Goal: Task Accomplishment & Management: Use online tool/utility

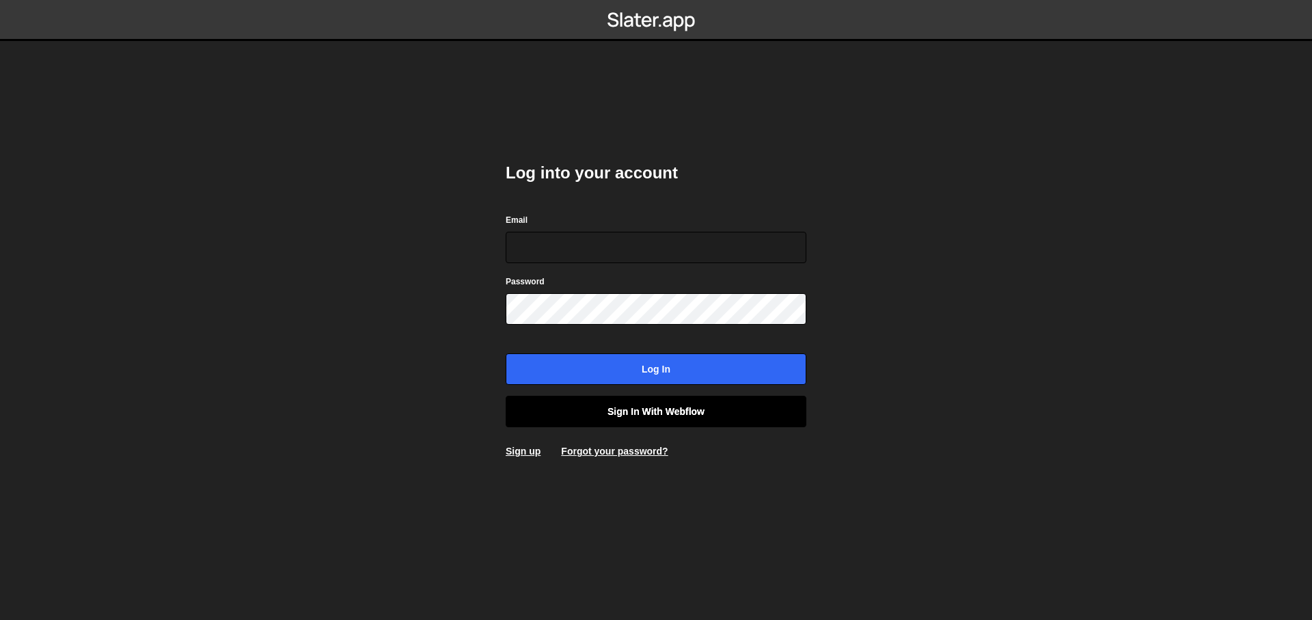
click at [708, 411] on link "Sign in with Webflow" at bounding box center [656, 411] width 301 height 31
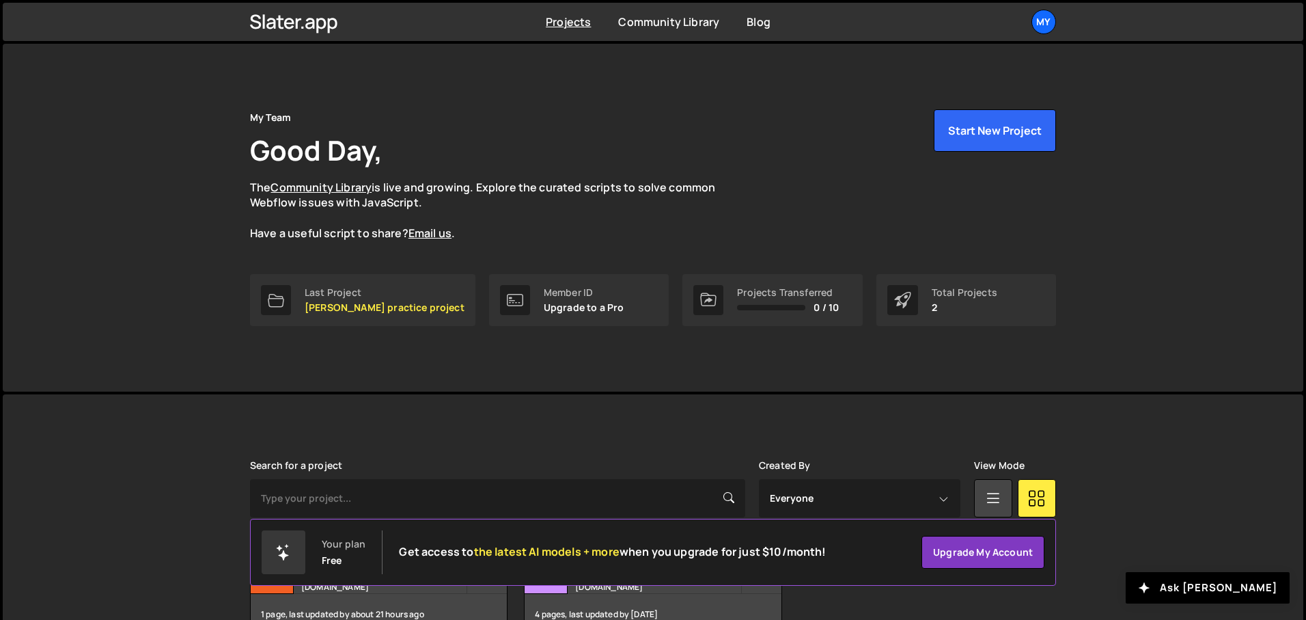
scroll to position [84, 0]
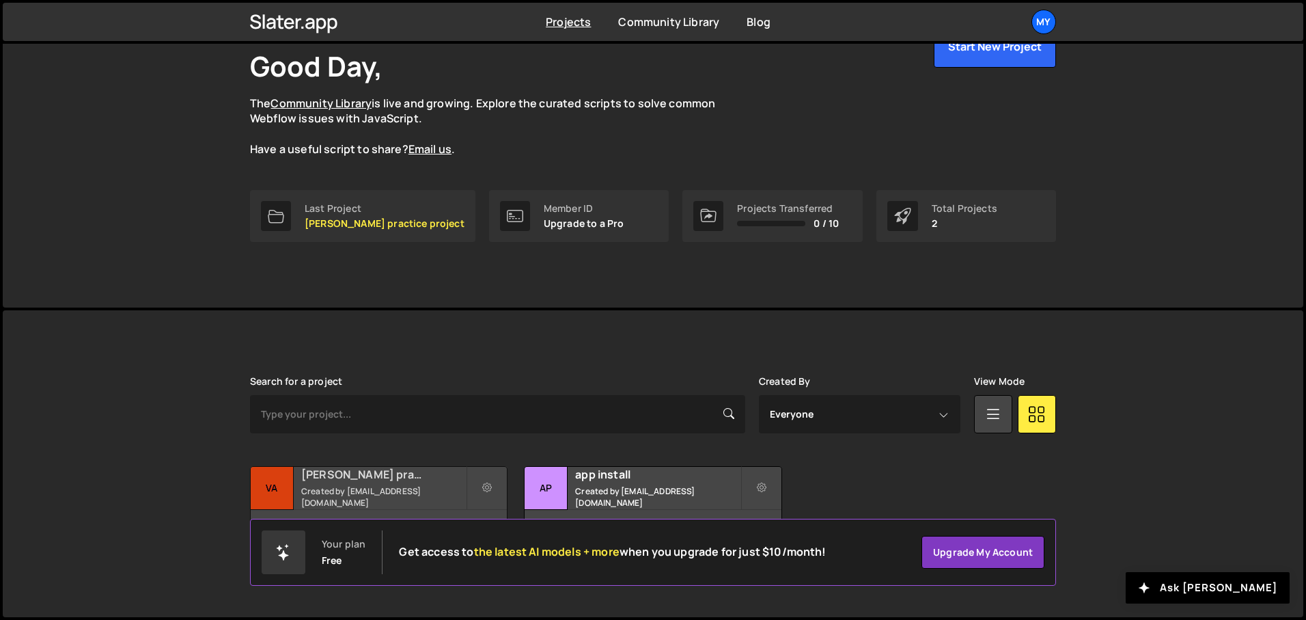
click at [392, 482] on h2 "varshith practice project" at bounding box center [383, 474] width 165 height 15
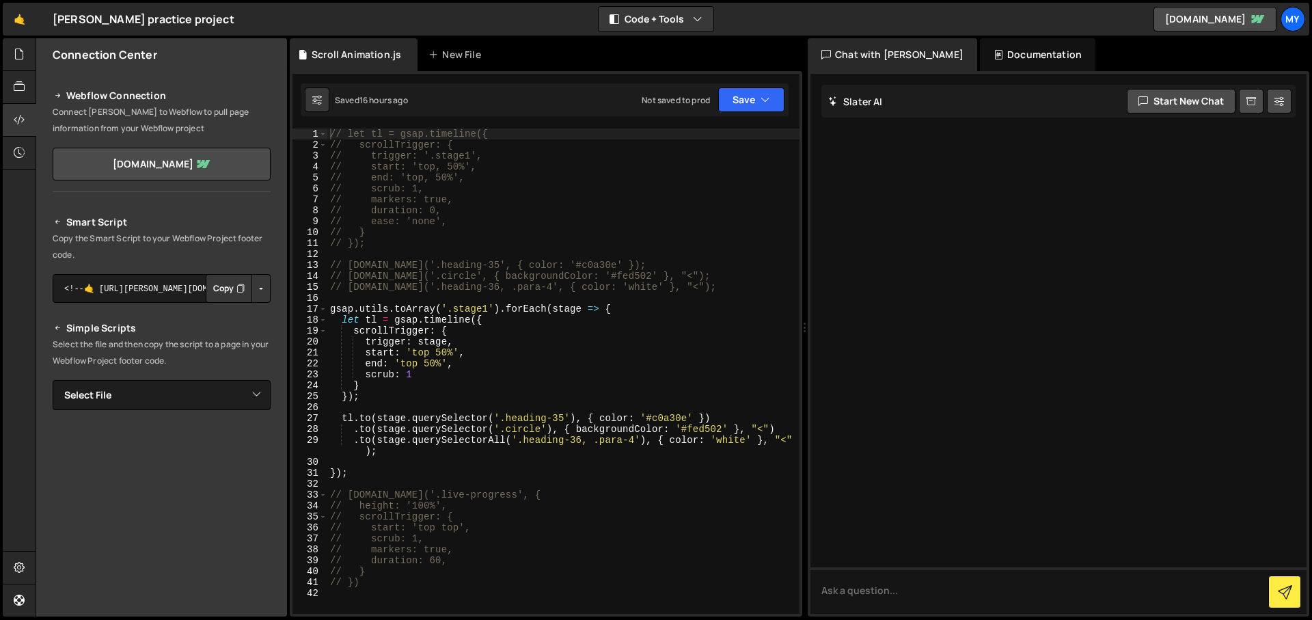
click at [471, 193] on div "// let tl = gsap.timeline({ // scrollTrigger: { // trigger: '.stage1', // start…" at bounding box center [563, 381] width 472 height 507
click at [431, 229] on div "// let tl = gsap.timeline({ // scrollTrigger: { // trigger: '.stage1', // start…" at bounding box center [563, 381] width 472 height 507
click at [623, 320] on div "// let tl = gsap.timeline({ // scrollTrigger: { // trigger: '.stage1', // start…" at bounding box center [563, 381] width 472 height 507
type textarea "let tl = gsap.timeline({"
click at [777, 99] on button "Save" at bounding box center [751, 99] width 66 height 25
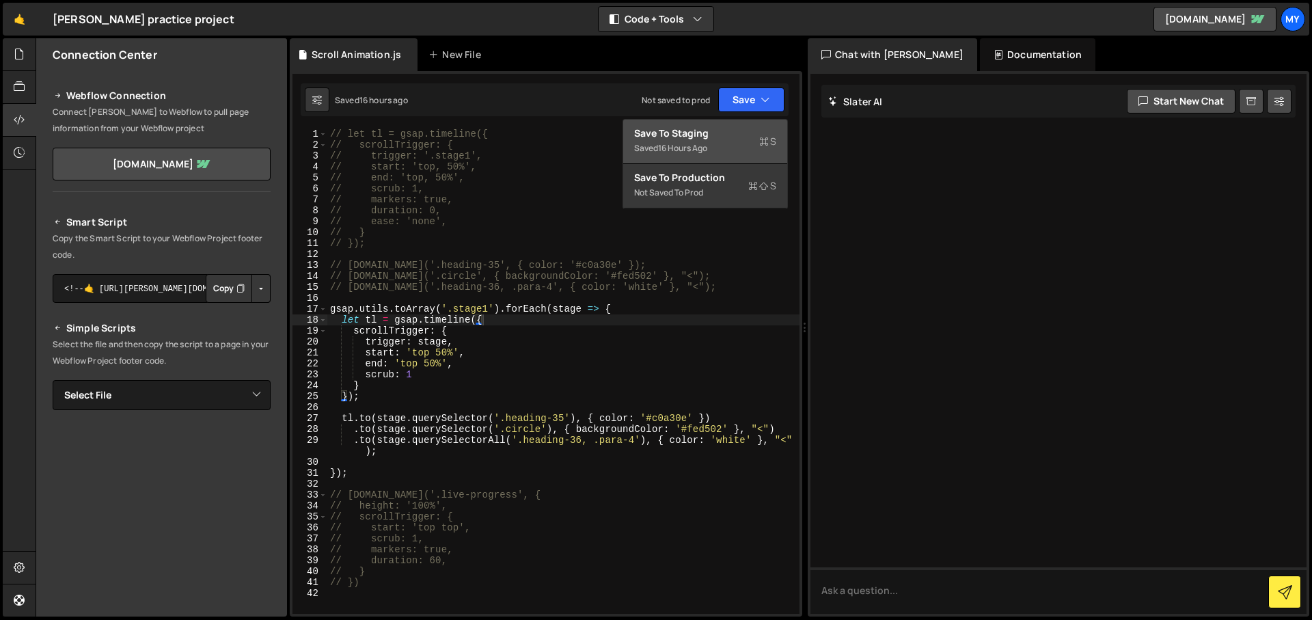
click at [735, 127] on div "Save to Staging S" at bounding box center [705, 133] width 142 height 14
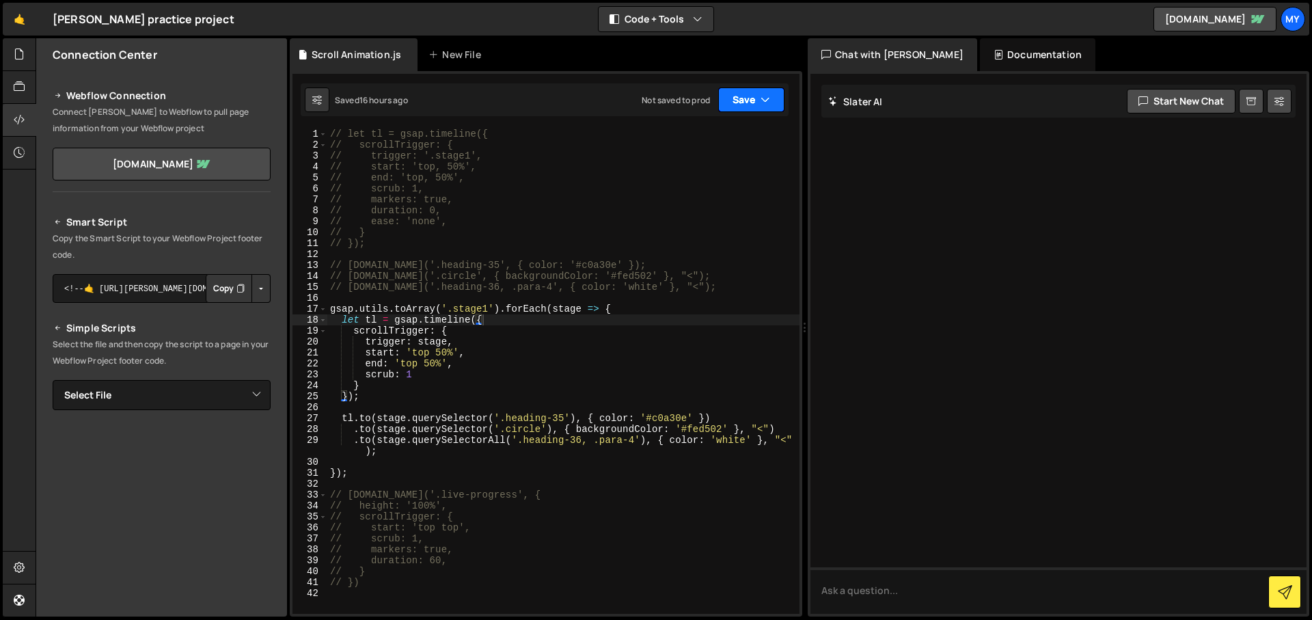
click at [728, 98] on button "Save" at bounding box center [751, 99] width 66 height 25
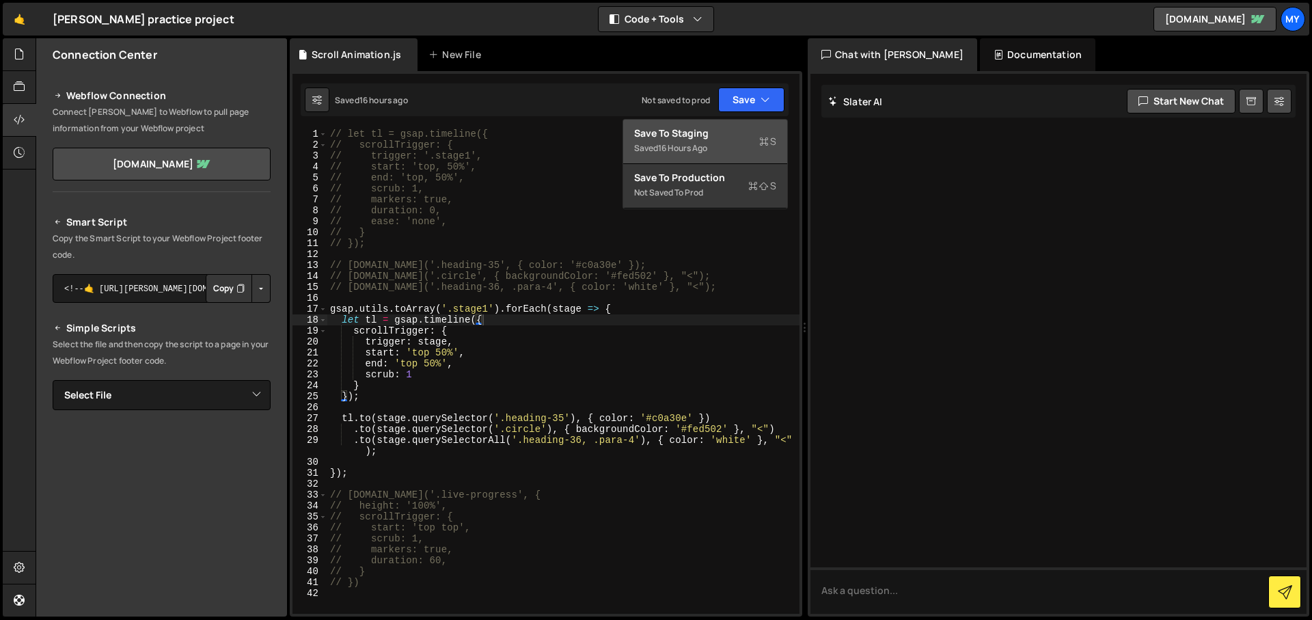
click at [717, 154] on div "Saved 16 hours ago" at bounding box center [705, 148] width 142 height 16
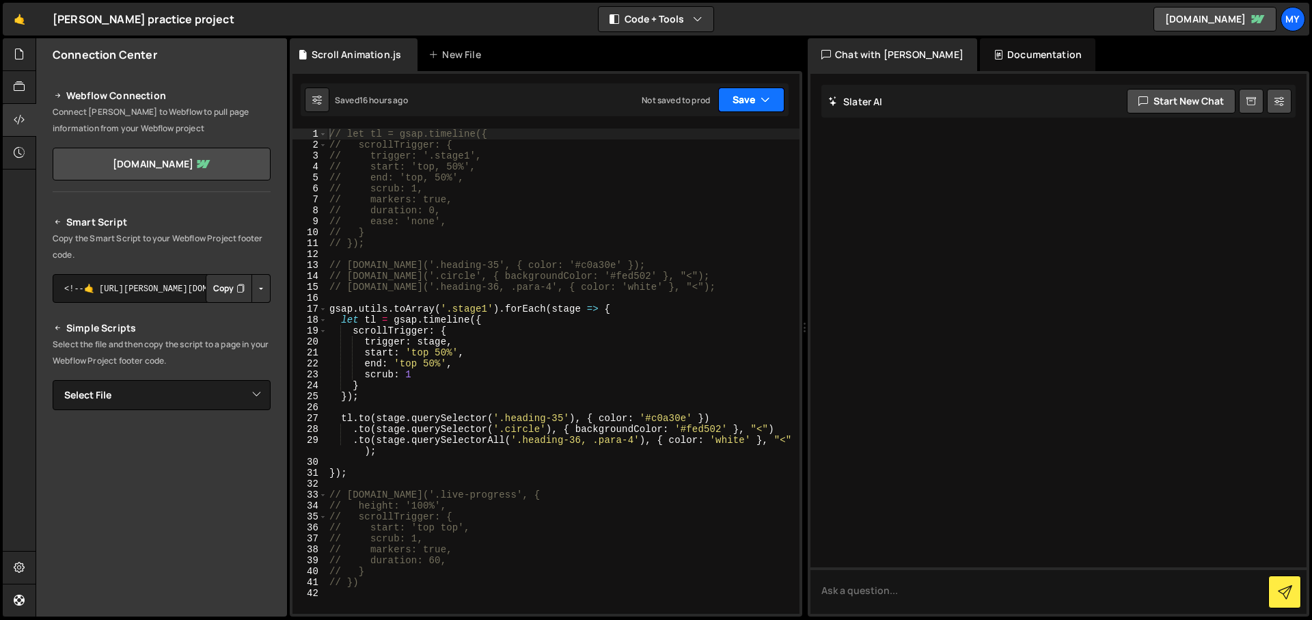
click at [728, 108] on button "Save" at bounding box center [751, 99] width 66 height 25
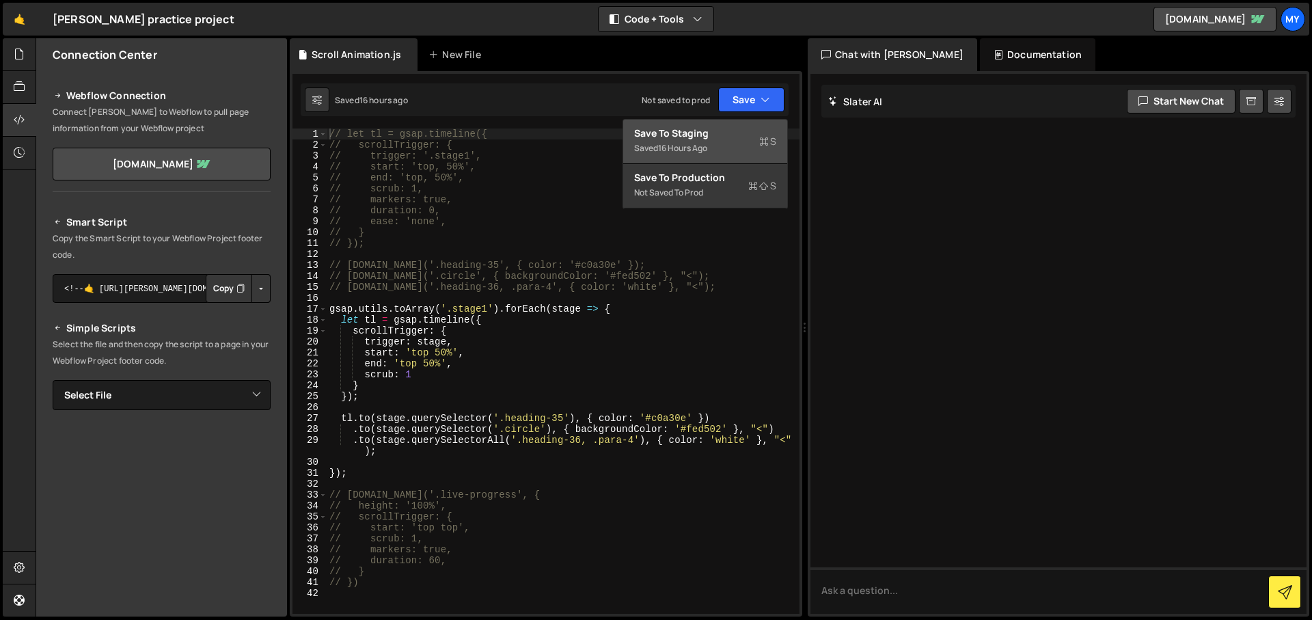
click at [693, 130] on div "Save to Staging S" at bounding box center [705, 133] width 142 height 14
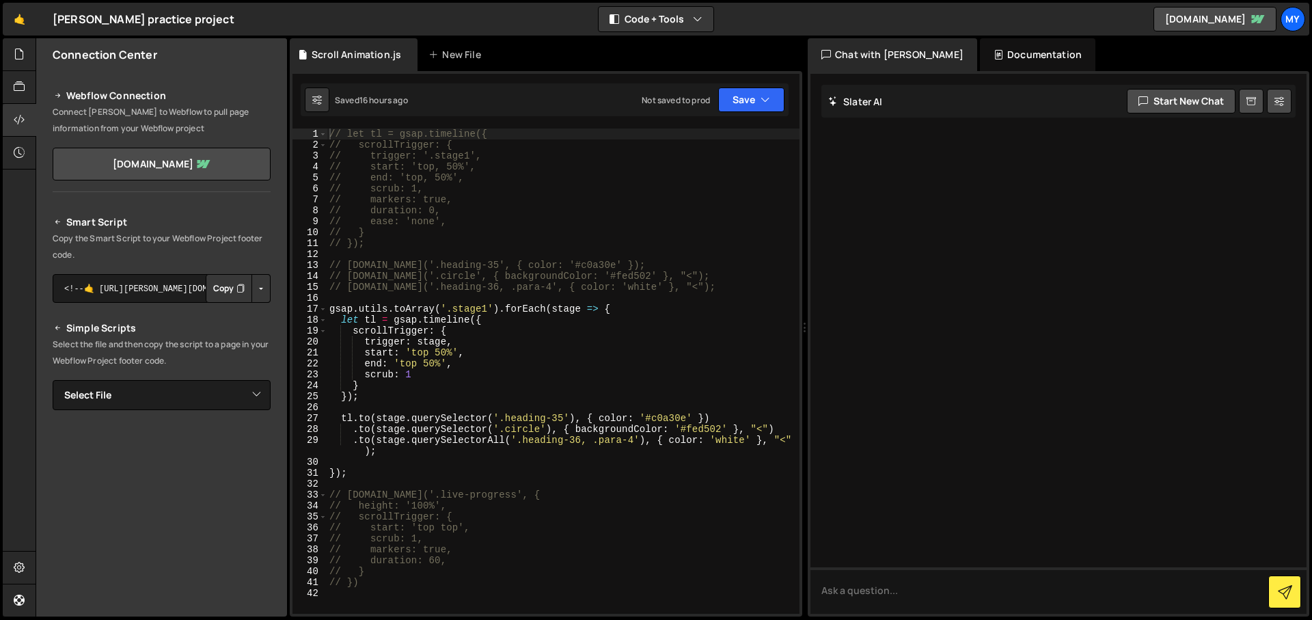
scroll to position [105, 0]
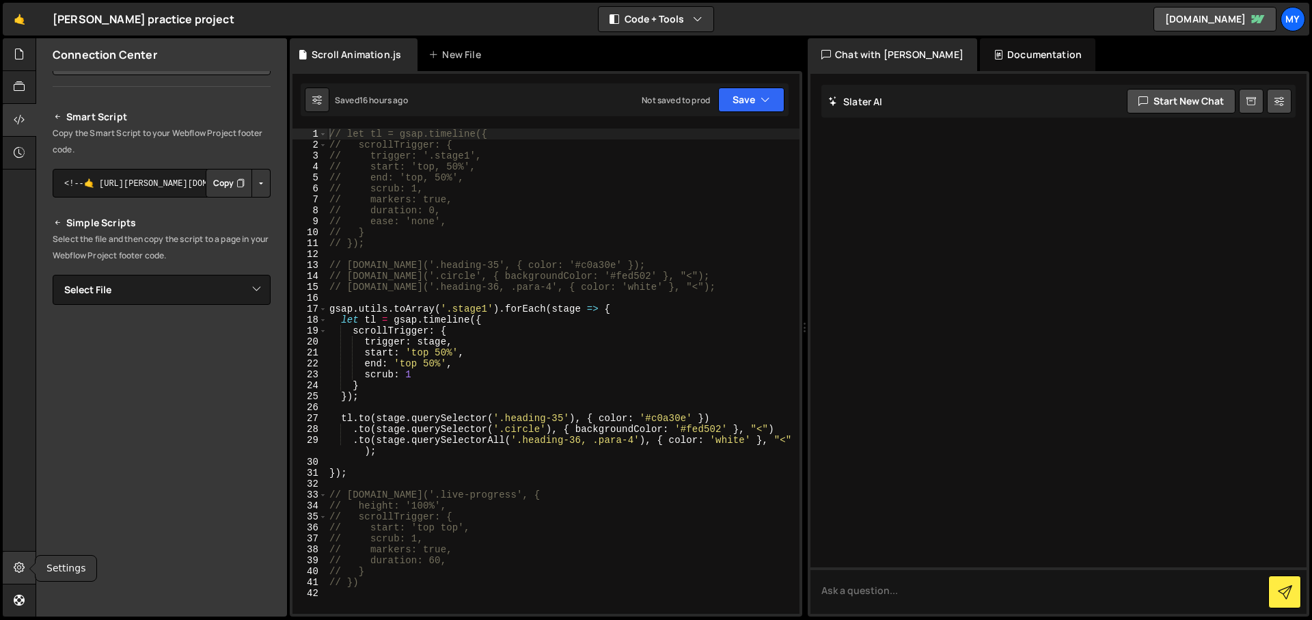
click at [17, 574] on icon at bounding box center [19, 567] width 11 height 15
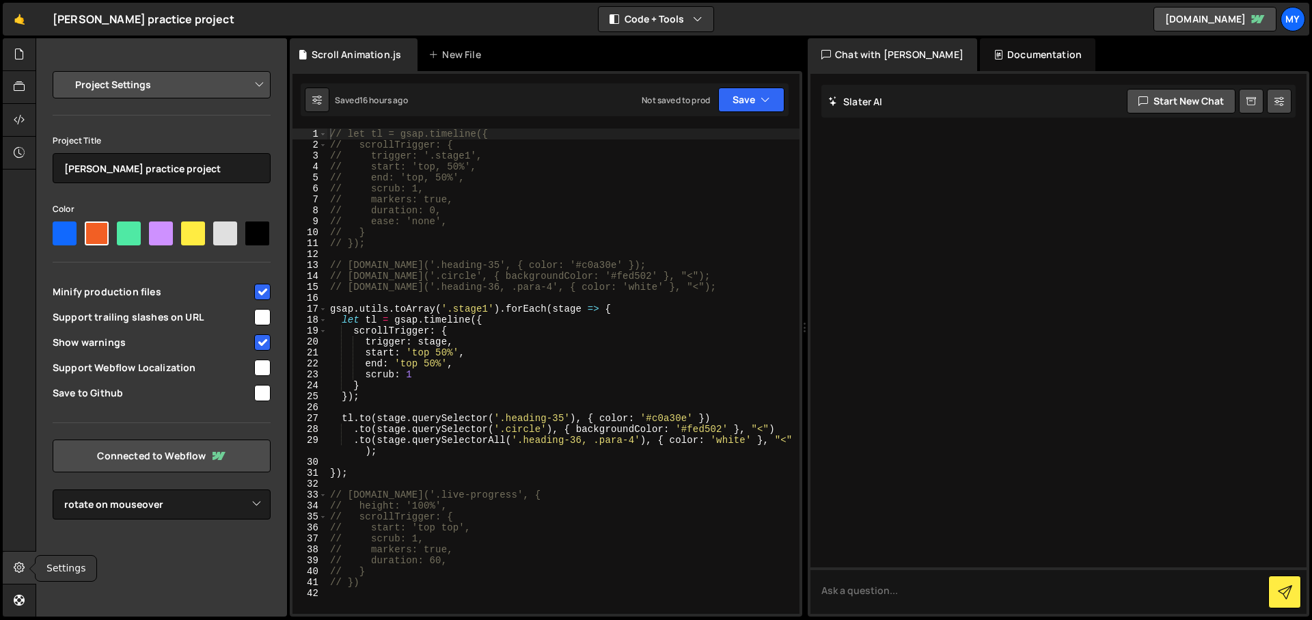
click at [17, 574] on icon at bounding box center [19, 567] width 11 height 15
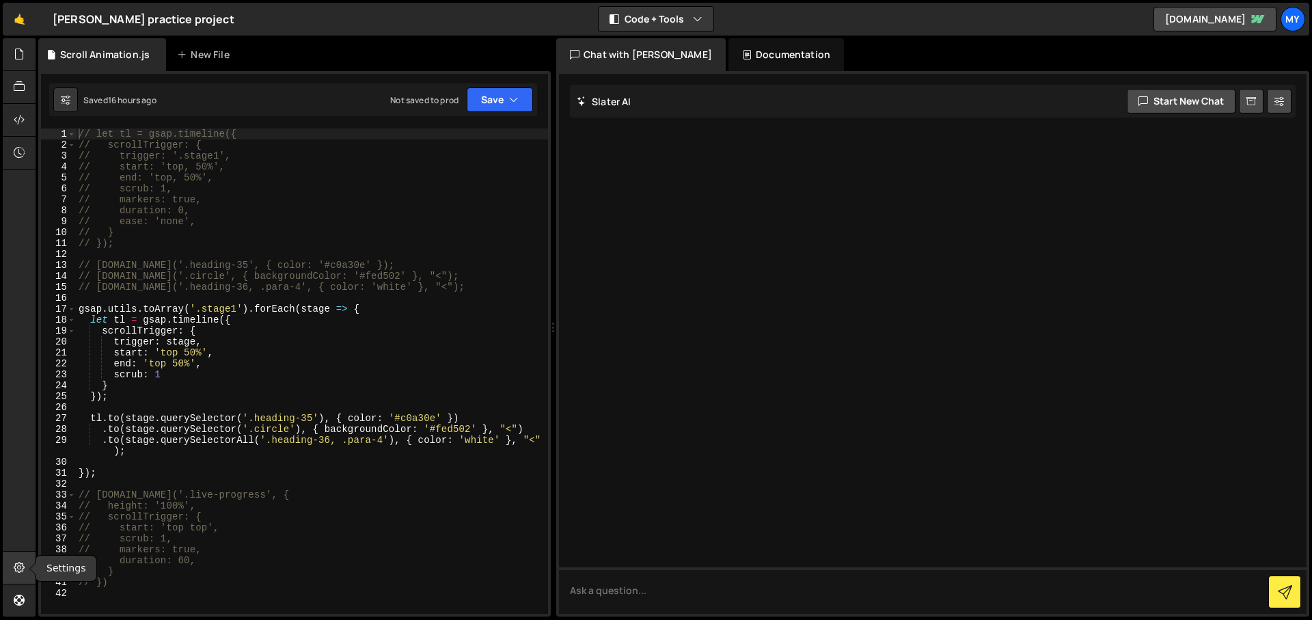
click at [17, 574] on icon at bounding box center [19, 567] width 11 height 15
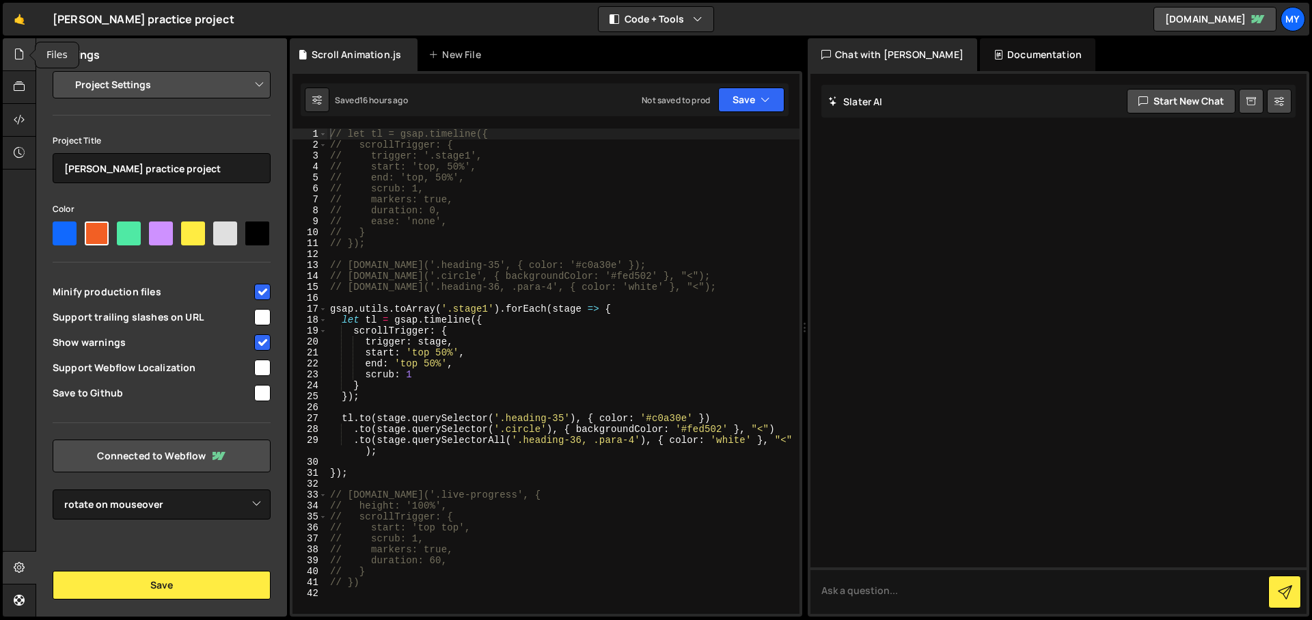
click at [17, 52] on icon at bounding box center [19, 53] width 11 height 15
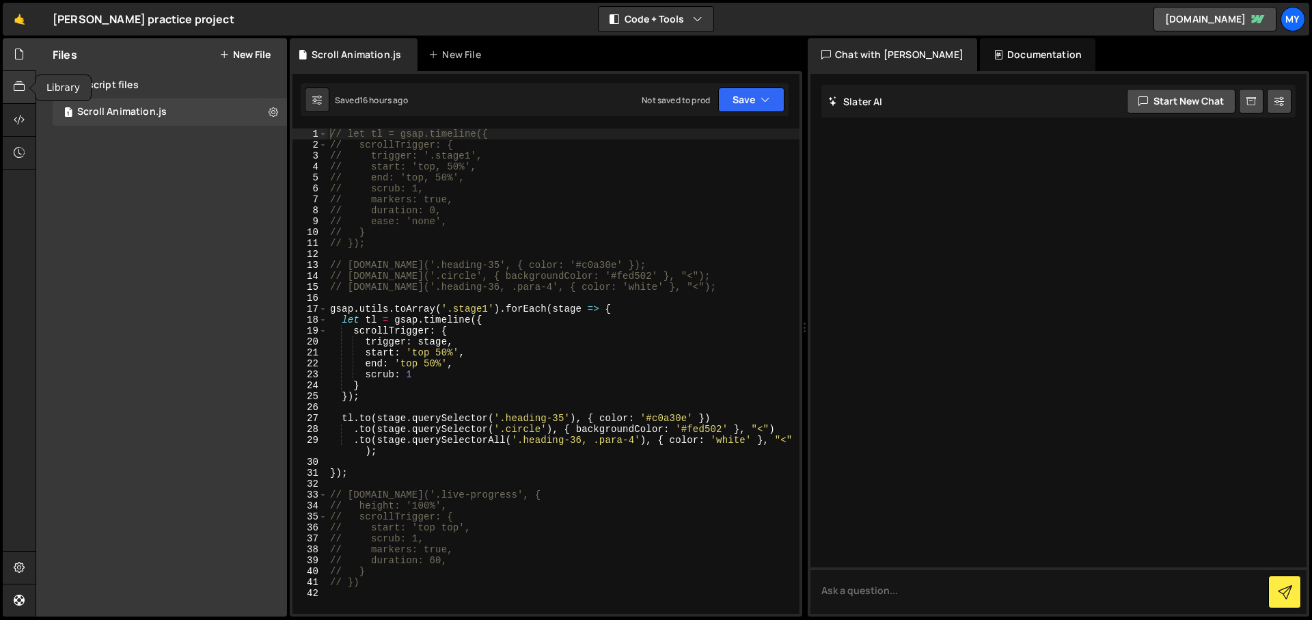
click at [20, 92] on icon at bounding box center [19, 86] width 11 height 15
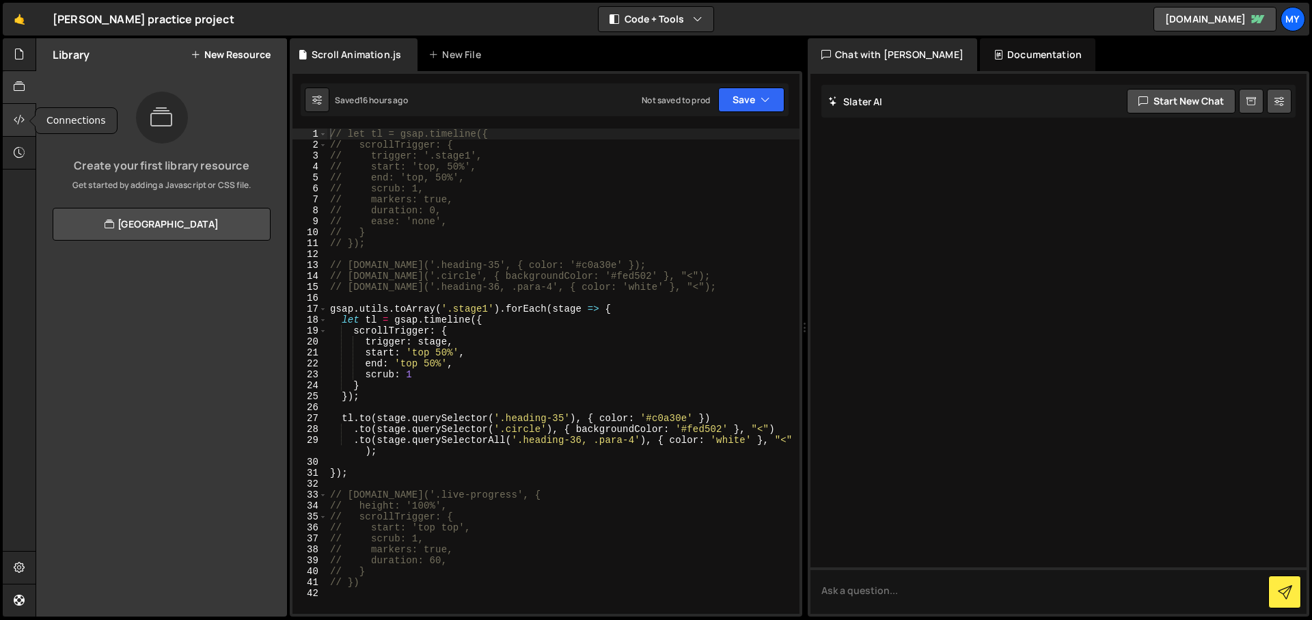
click at [18, 114] on icon at bounding box center [19, 119] width 11 height 15
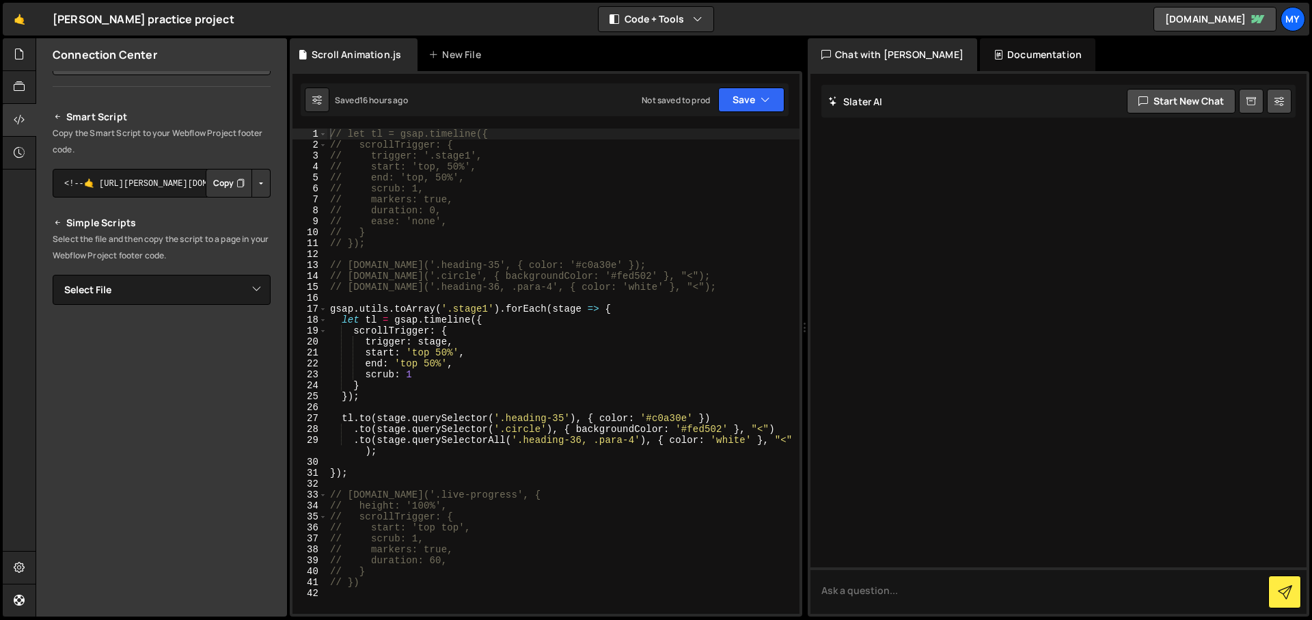
click at [256, 173] on button "Button group with nested dropdown" at bounding box center [260, 183] width 19 height 29
click at [260, 134] on p "Copy the Smart Script to your Webflow Project footer code." at bounding box center [162, 141] width 218 height 33
click at [241, 290] on select "Select File Scroll Animation.js" at bounding box center [162, 290] width 218 height 30
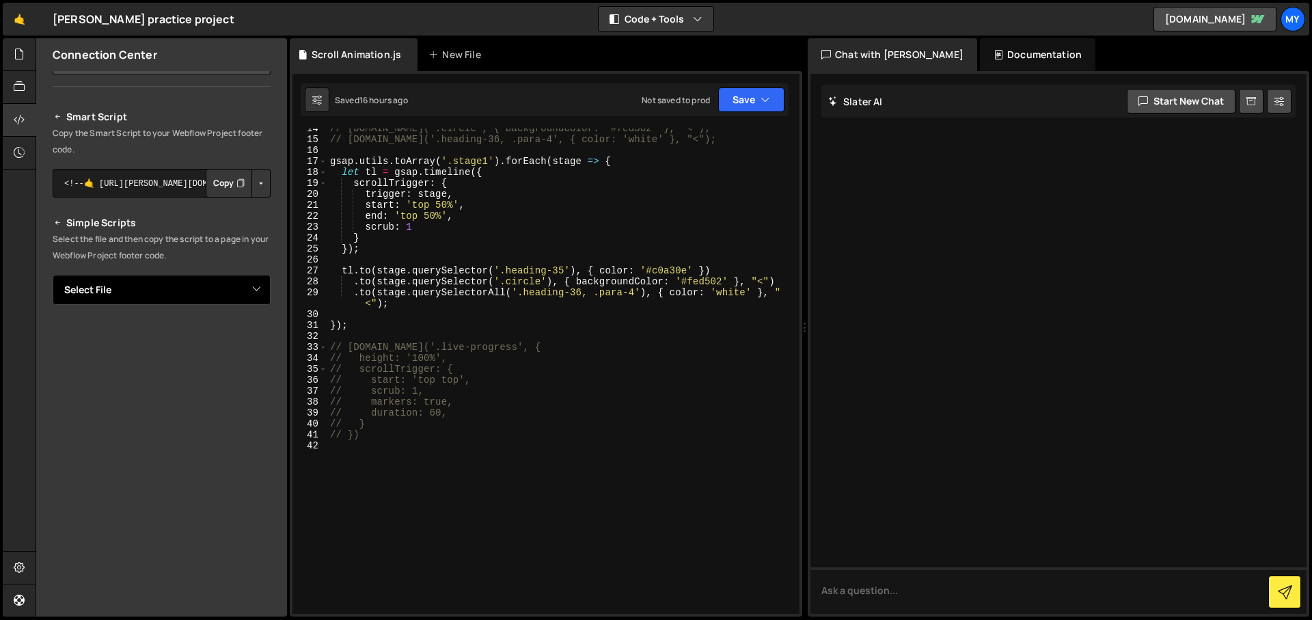
scroll to position [0, 0]
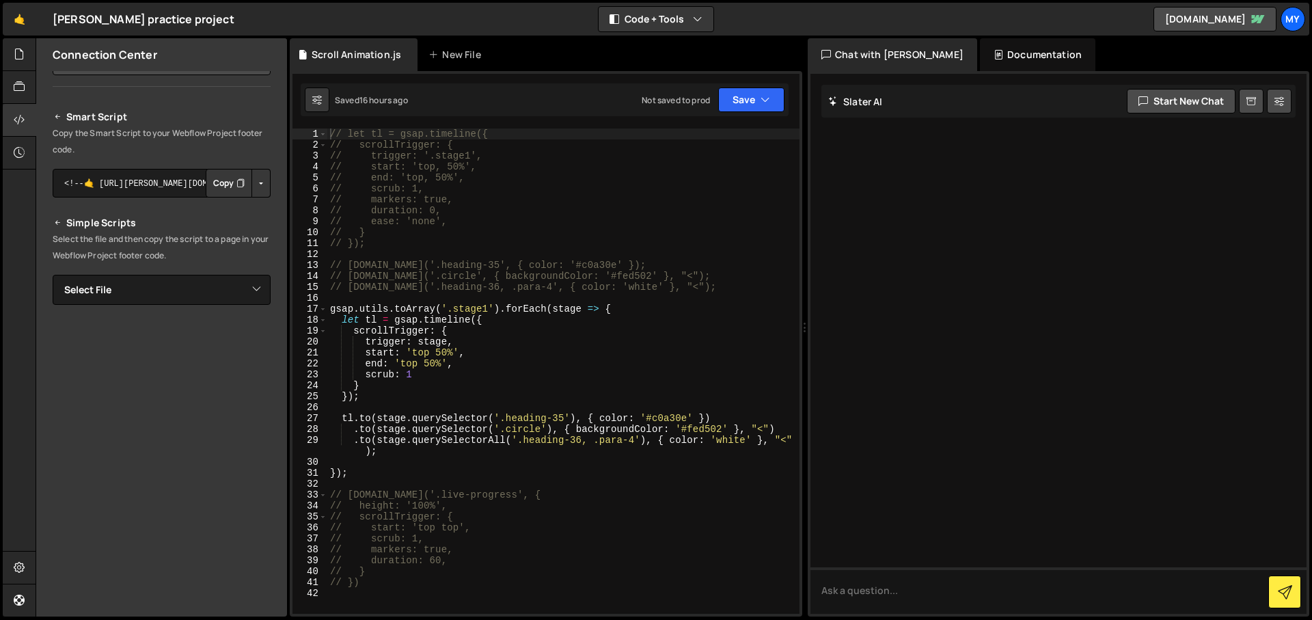
click at [980, 57] on div "Documentation" at bounding box center [1037, 54] width 115 height 33
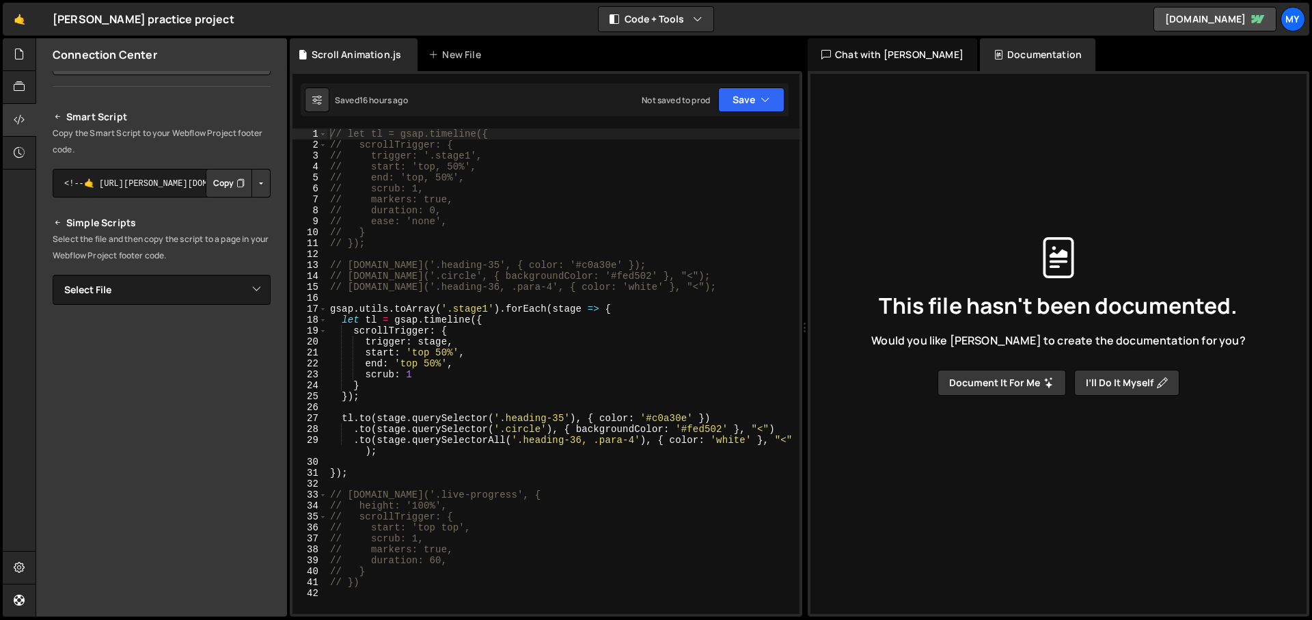
click at [890, 57] on div "Chat with [PERSON_NAME]" at bounding box center [892, 54] width 169 height 33
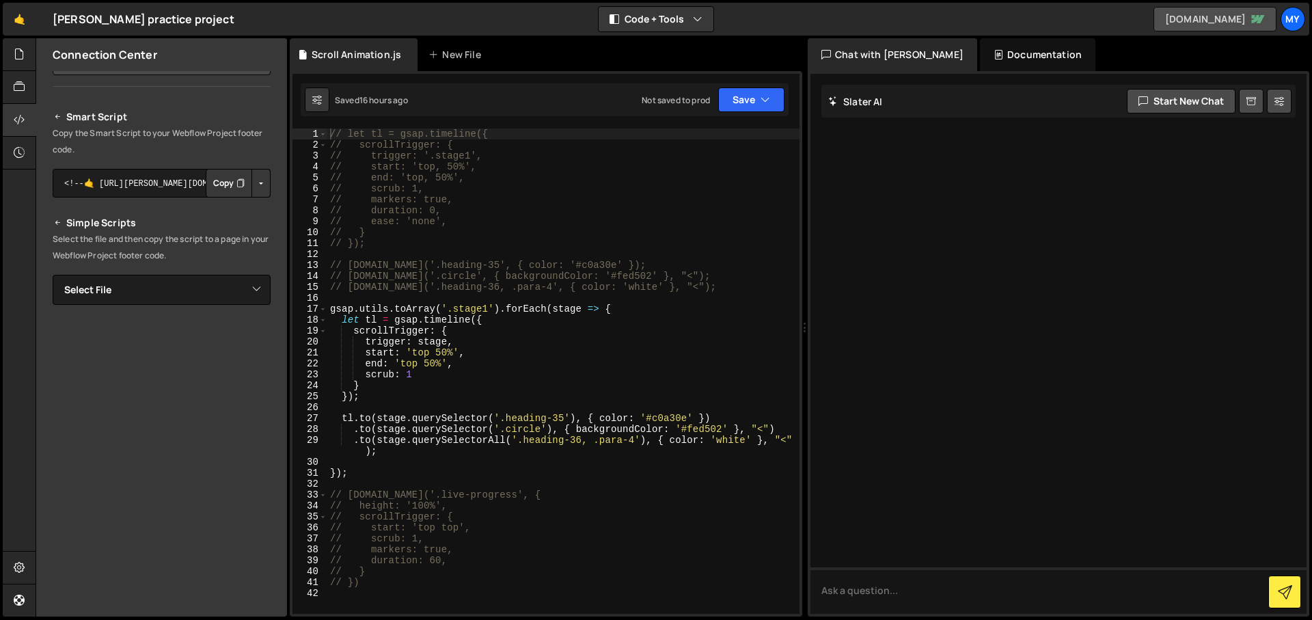
click at [1174, 15] on link "[DOMAIN_NAME]" at bounding box center [1214, 19] width 123 height 25
click at [24, 17] on link "🤙" at bounding box center [19, 19] width 33 height 33
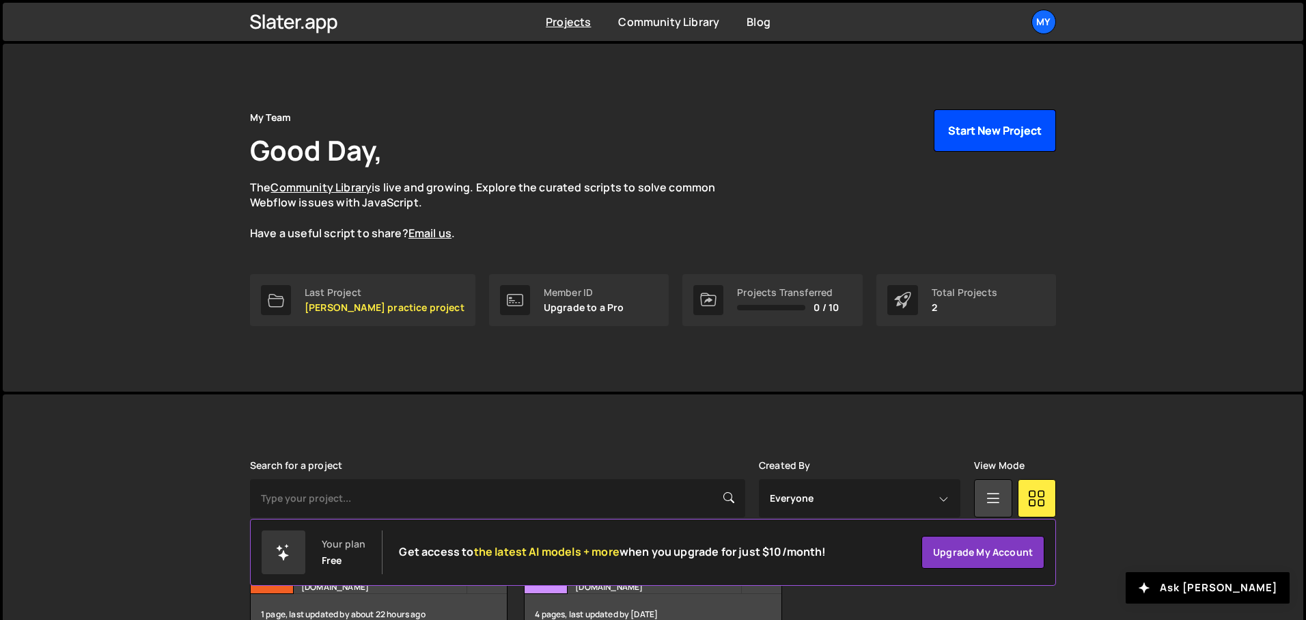
click at [983, 135] on button "Start New Project" at bounding box center [995, 130] width 122 height 42
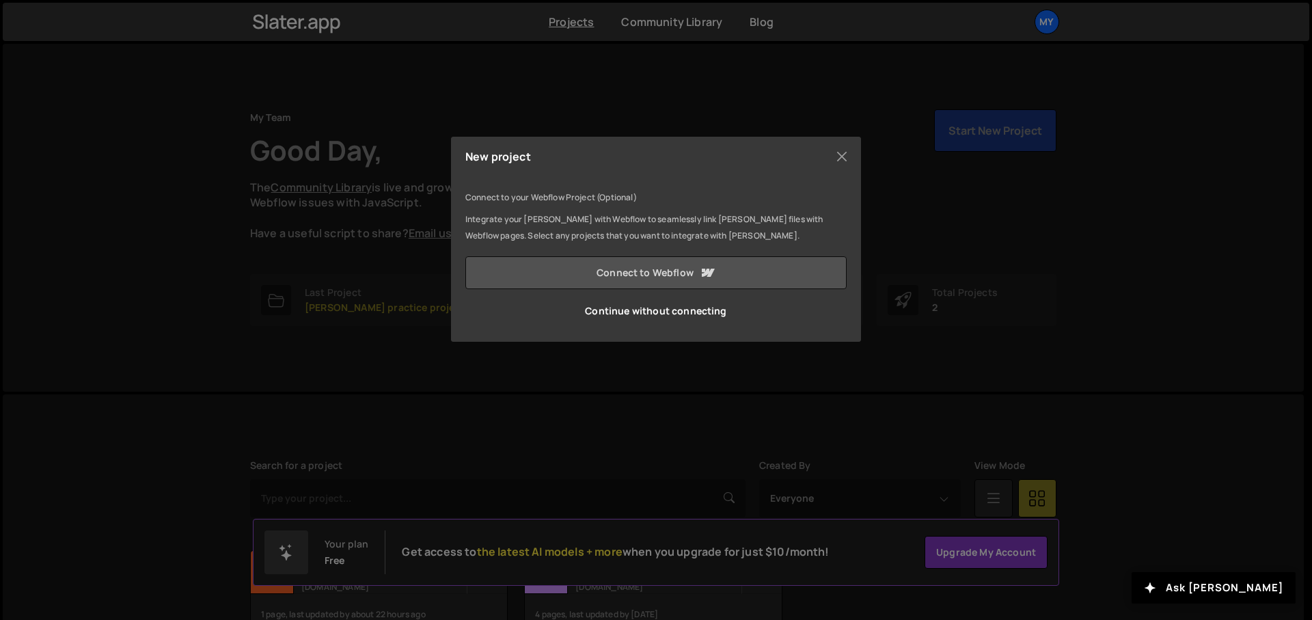
click at [795, 260] on link "Connect to Webflow" at bounding box center [655, 272] width 381 height 33
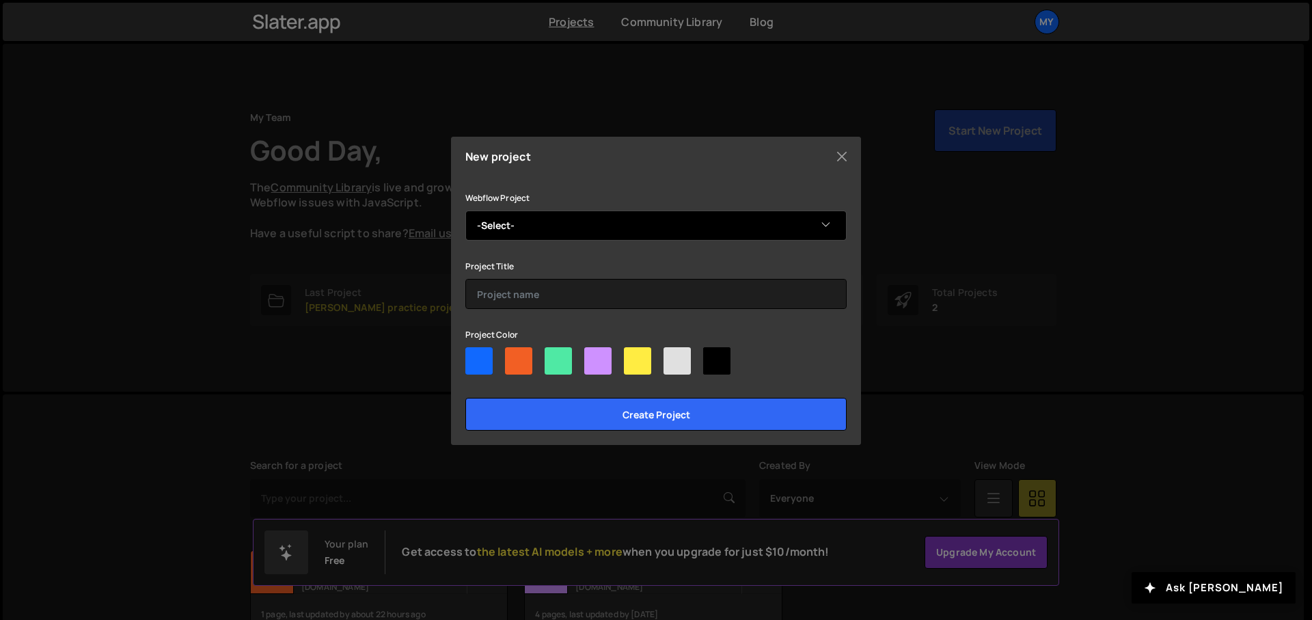
select select "6889b4d4492c5f8a90552224"
click at [465, 210] on select "-Select- rotate on mouseover" at bounding box center [655, 225] width 381 height 30
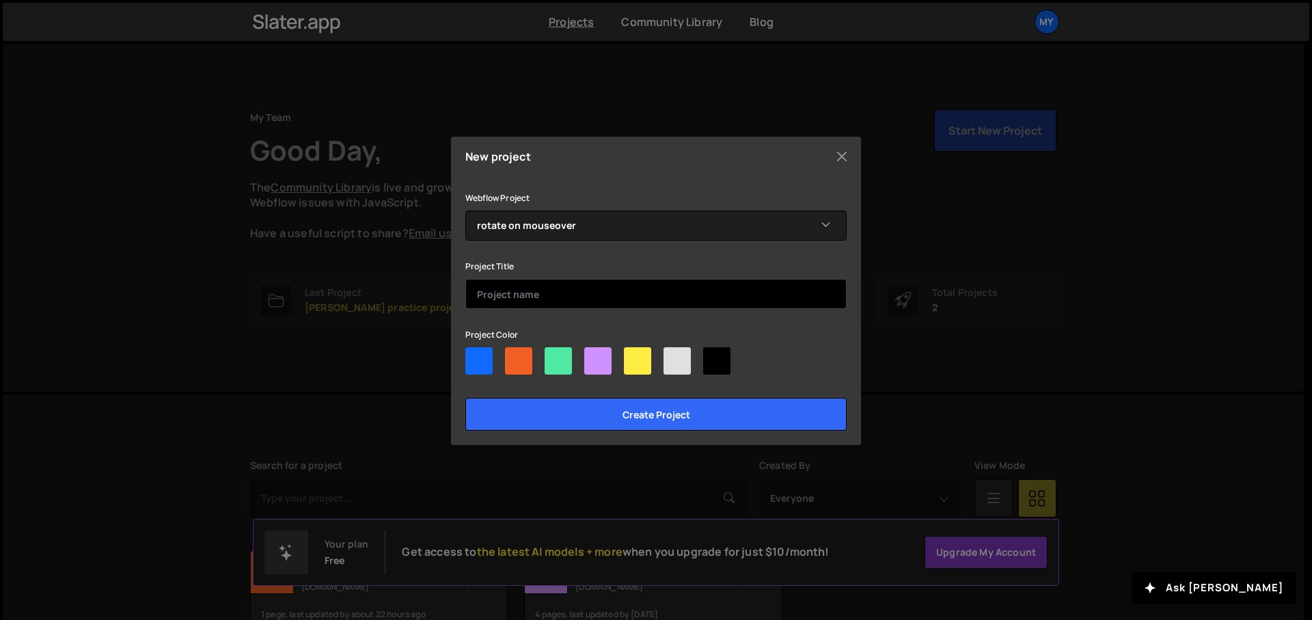
click at [686, 299] on input "text" at bounding box center [655, 294] width 381 height 30
type input "scrolling-animations"
click at [723, 367] on div at bounding box center [716, 360] width 27 height 27
click at [712, 356] on input"] "radio" at bounding box center [707, 351] width 9 height 9
radio input"] "true"
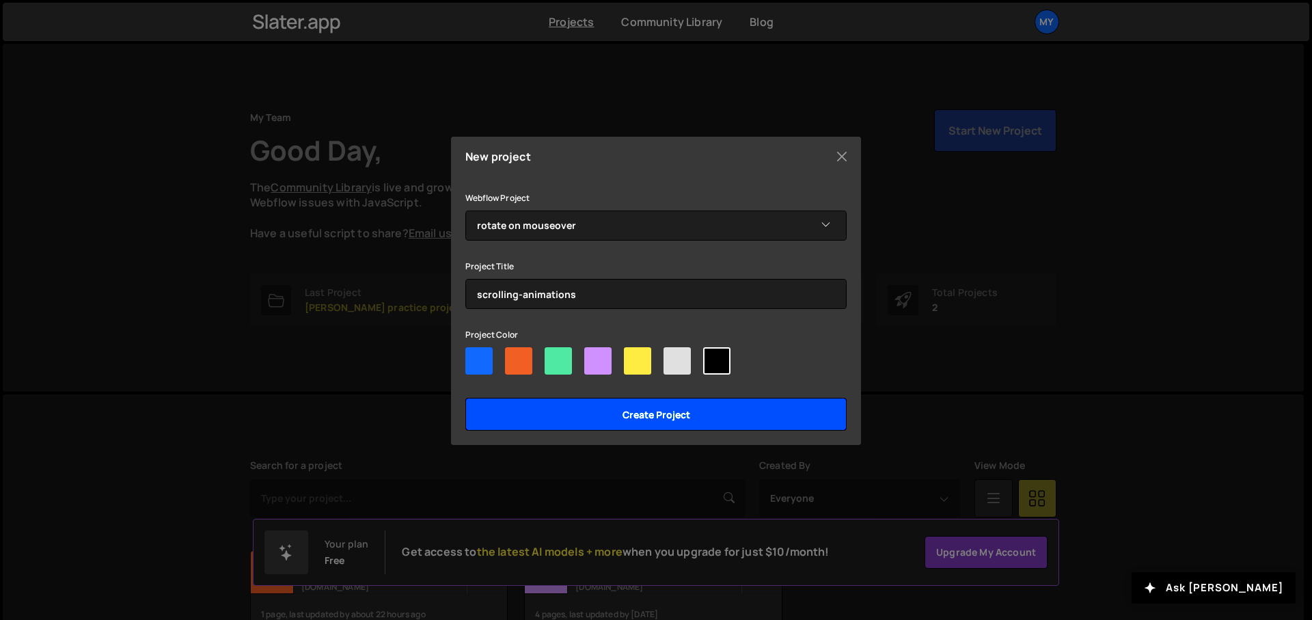
click at [725, 414] on input "Create project" at bounding box center [655, 414] width 381 height 33
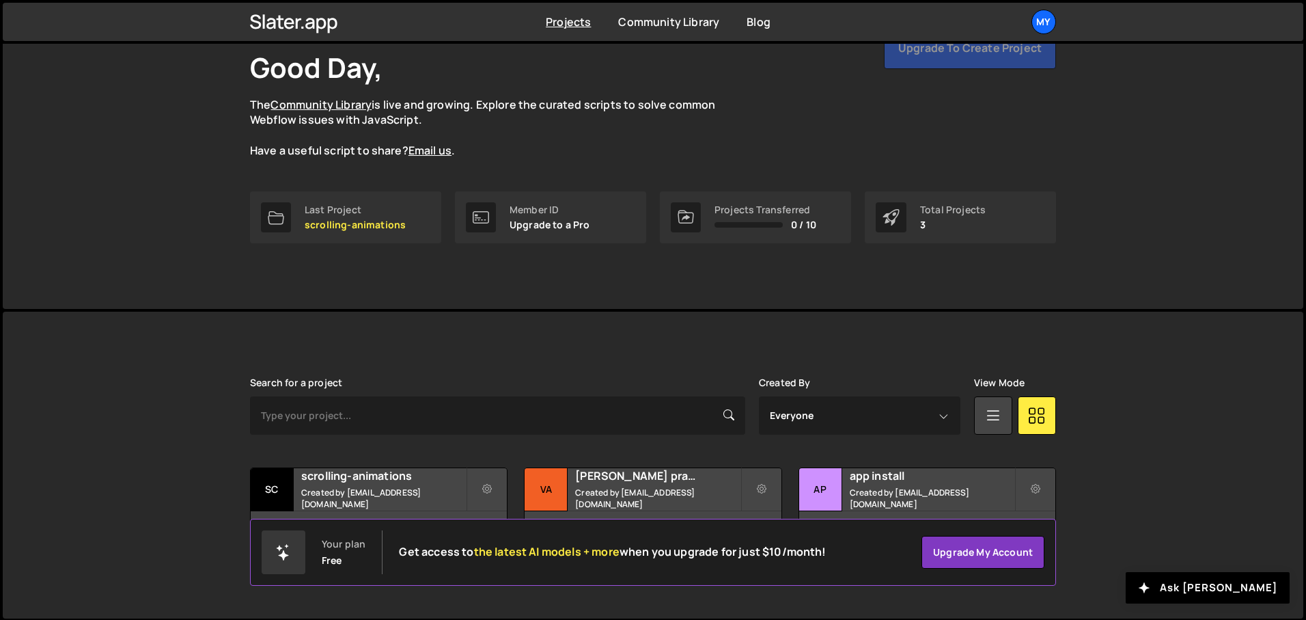
scroll to position [84, 0]
click at [320, 476] on h2 "scrolling-animations" at bounding box center [383, 474] width 165 height 15
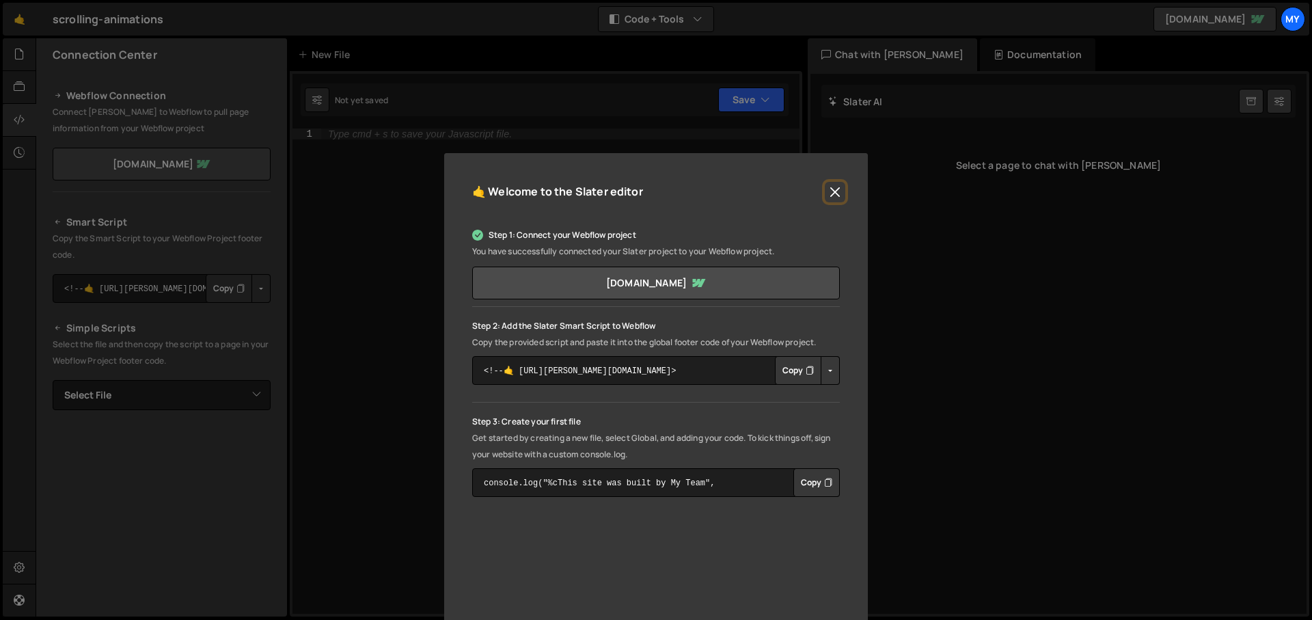
click at [837, 202] on button "Close" at bounding box center [835, 192] width 20 height 20
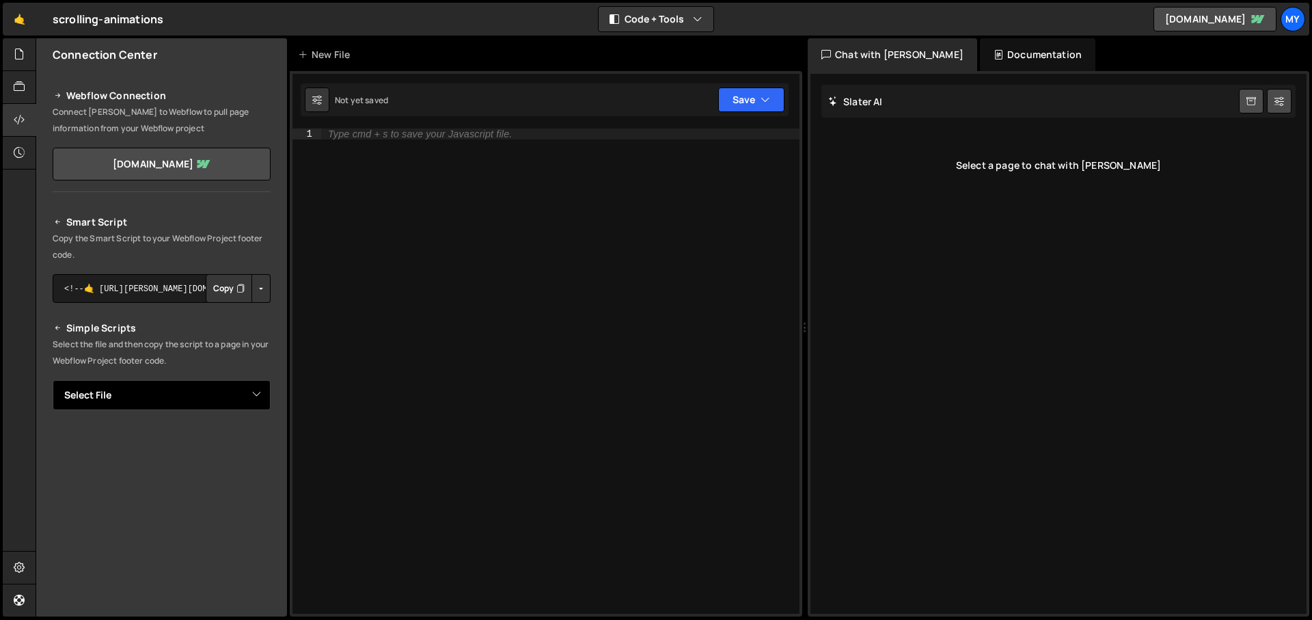
click at [53, 380] on select "Select File" at bounding box center [162, 395] width 218 height 30
click at [560, 155] on div "Type cmd + s to save your Javascript file." at bounding box center [560, 381] width 478 height 507
click at [325, 61] on div "New File" at bounding box center [326, 55] width 57 height 14
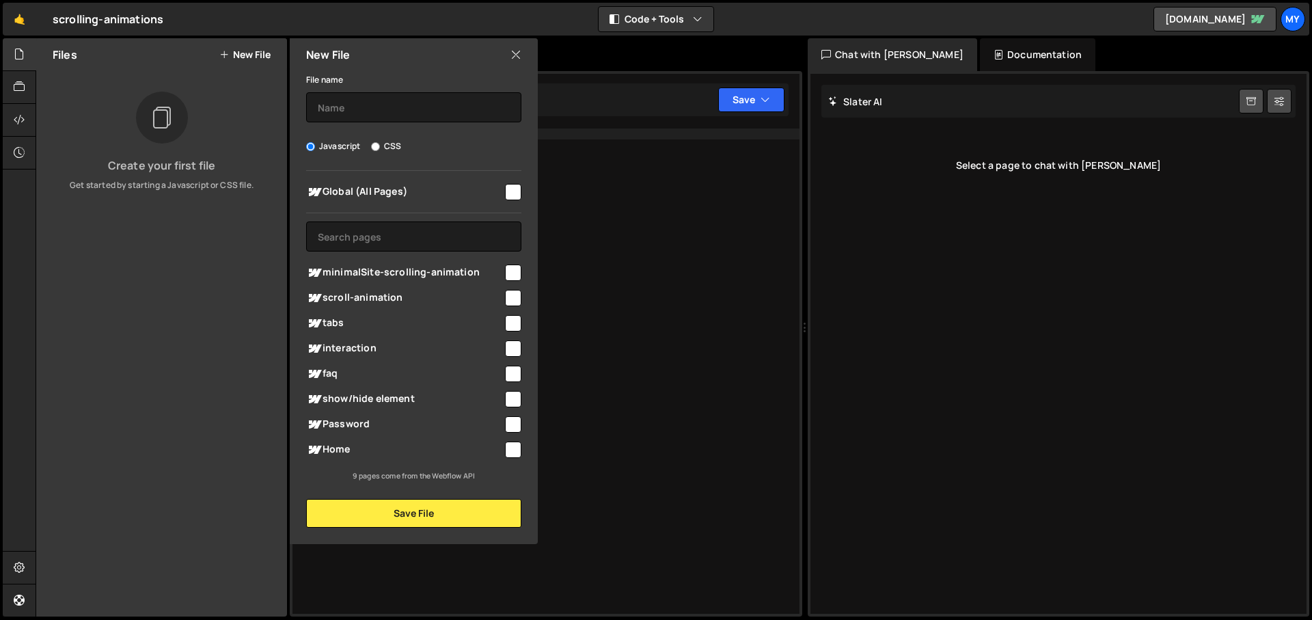
click at [512, 269] on input "checkbox" at bounding box center [513, 272] width 16 height 16
click at [512, 517] on button "Save File" at bounding box center [413, 513] width 215 height 29
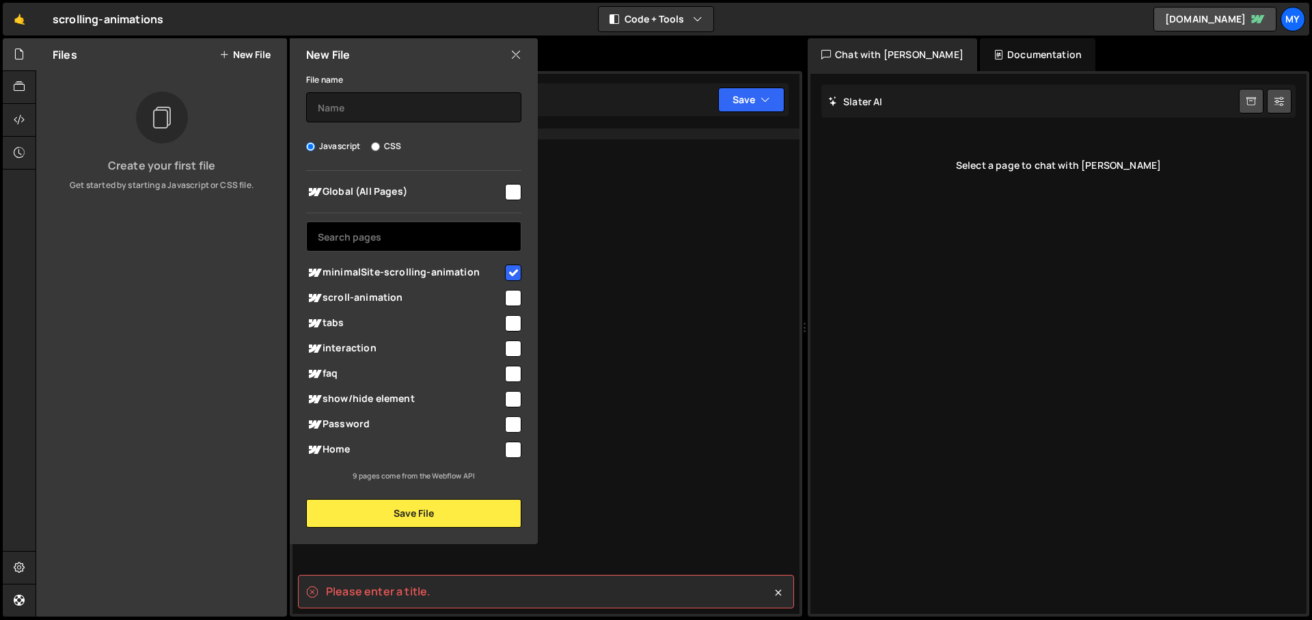
click at [402, 233] on input "text" at bounding box center [413, 236] width 215 height 30
click at [376, 107] on input "text" at bounding box center [413, 107] width 215 height 30
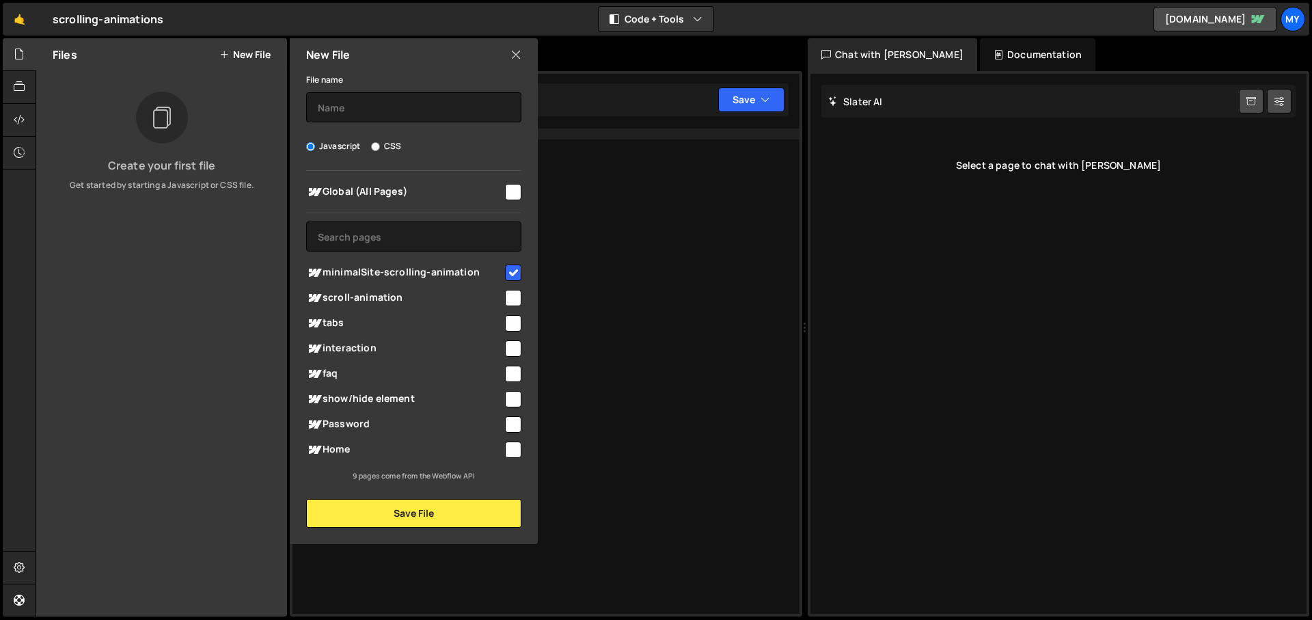
drag, startPoint x: 322, startPoint y: 272, endPoint x: 477, endPoint y: 273, distance: 155.1
click at [477, 273] on span "minimalSite-scrolling-animation" at bounding box center [404, 272] width 197 height 16
checkbox input "false"
copy span "minimalSite-scrolling-animation"
click at [355, 100] on input "text" at bounding box center [413, 107] width 215 height 30
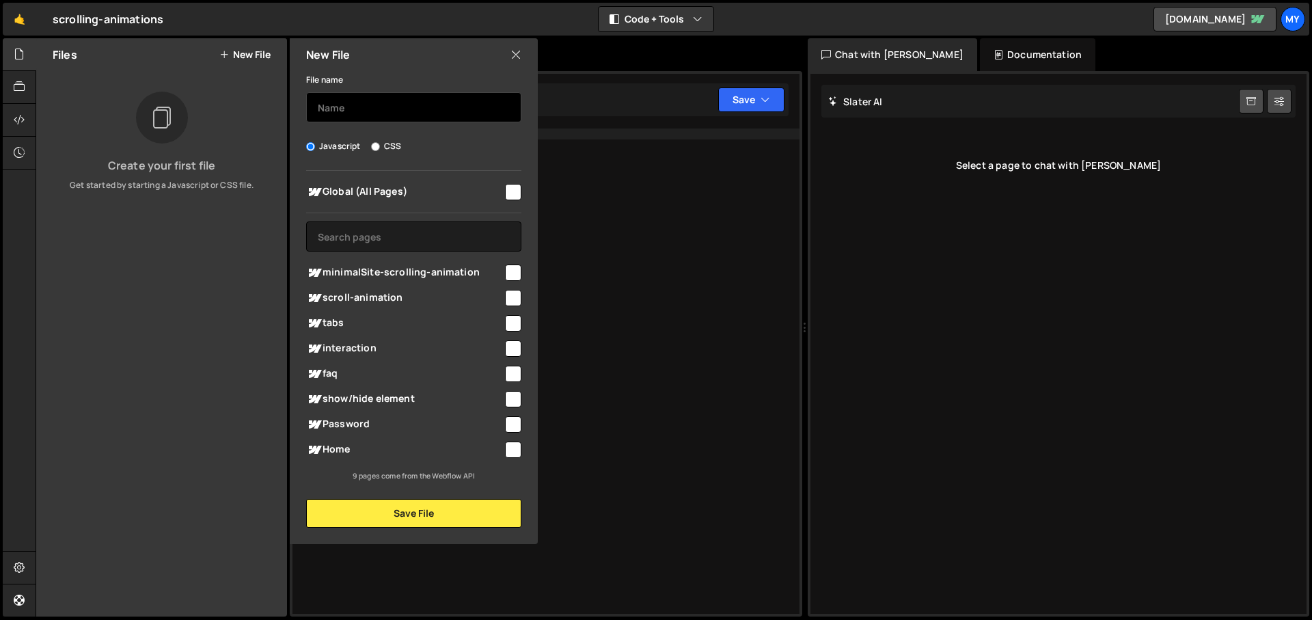
paste input "minimalSite-scrolling-animation"
type input "minimalSite-scrolling-animation"
click at [510, 275] on input "checkbox" at bounding box center [513, 272] width 16 height 16
checkbox input "true"
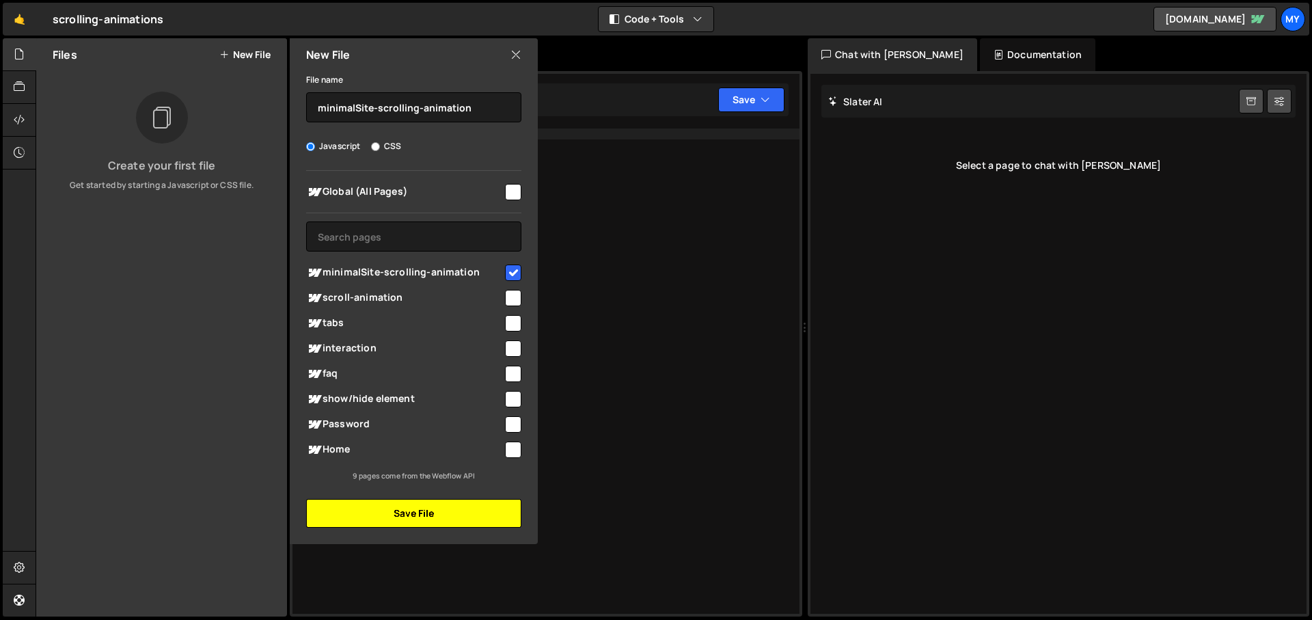
click at [465, 506] on button "Save File" at bounding box center [413, 513] width 215 height 29
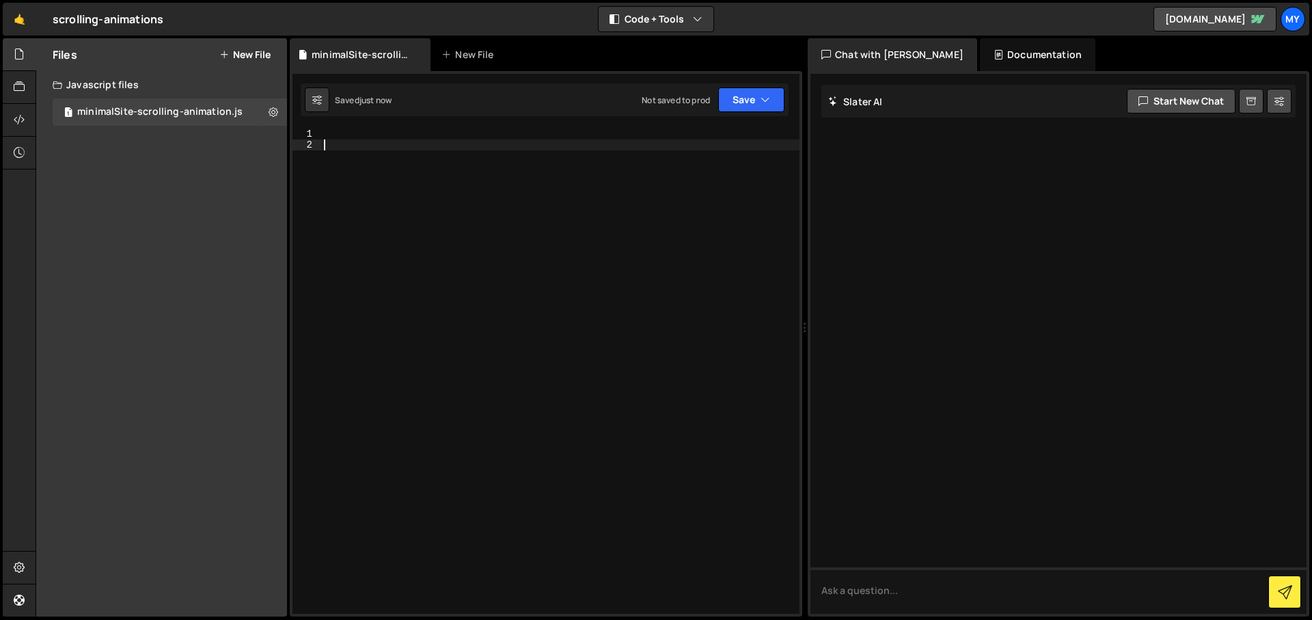
click at [407, 184] on div at bounding box center [560, 381] width 478 height 507
type textarea "console.log('hiii')"
click at [730, 104] on button "Save" at bounding box center [751, 99] width 66 height 25
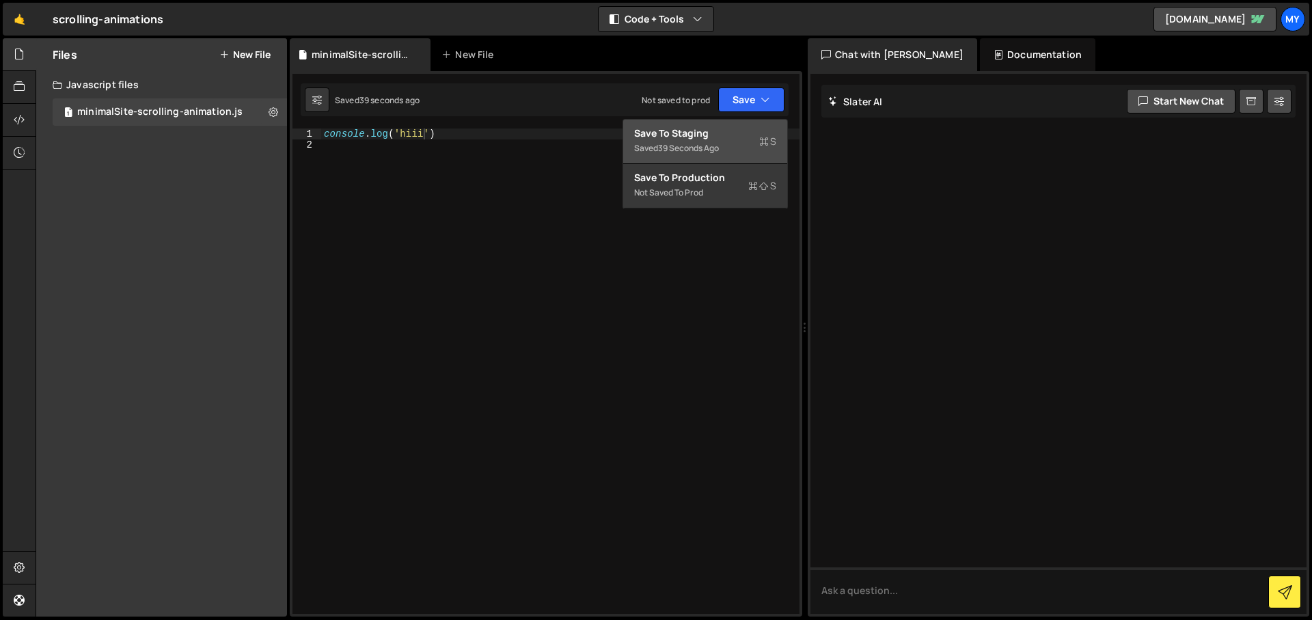
click at [711, 137] on div "Save to Staging S" at bounding box center [705, 133] width 142 height 14
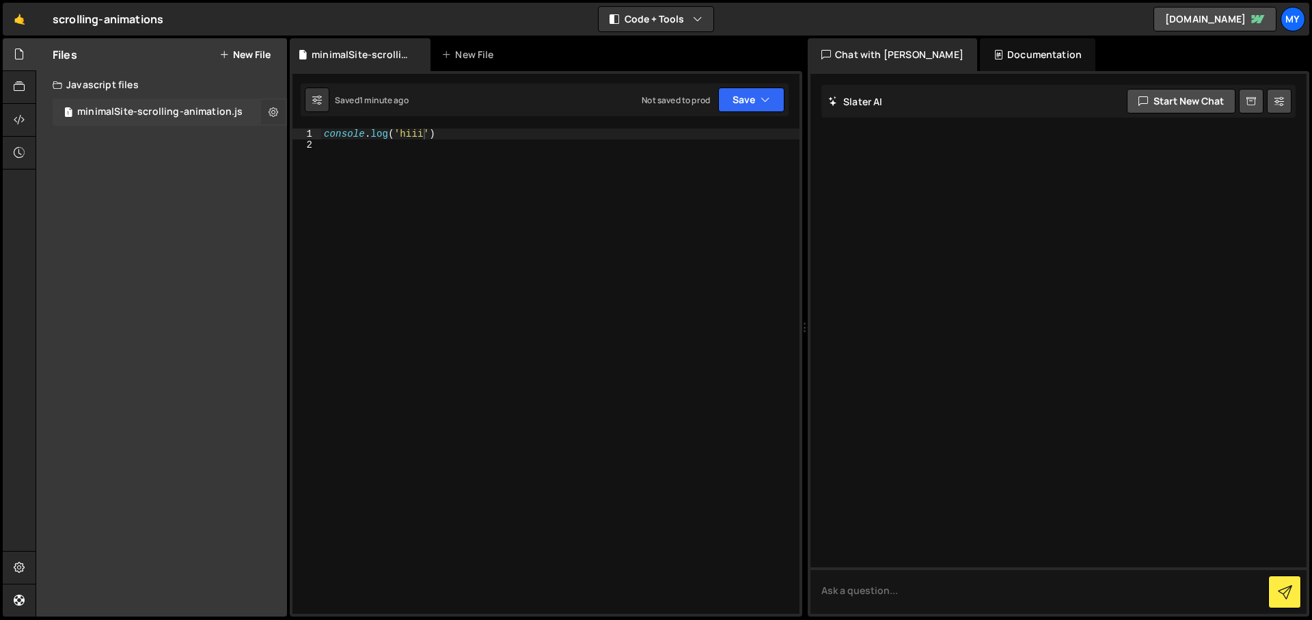
click at [278, 114] on button at bounding box center [273, 112] width 25 height 25
type input "minimalSite-scrolling-animation"
radio input "true"
checkbox input "true"
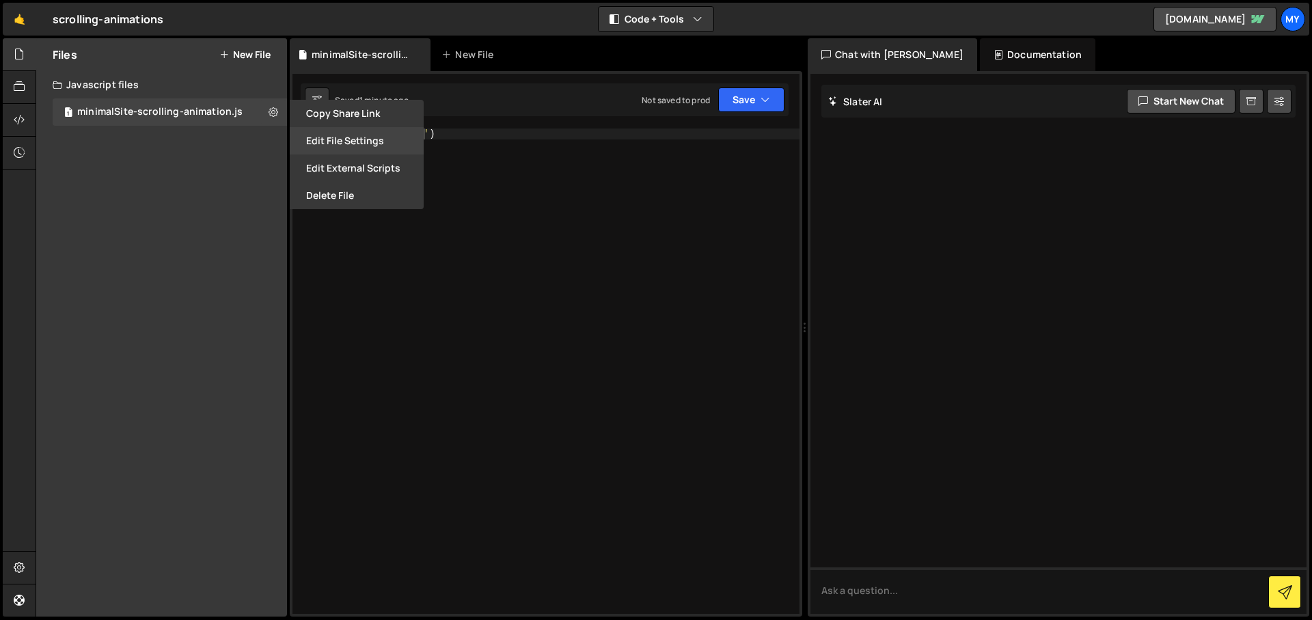
click at [339, 137] on button "Edit File Settings" at bounding box center [357, 140] width 134 height 27
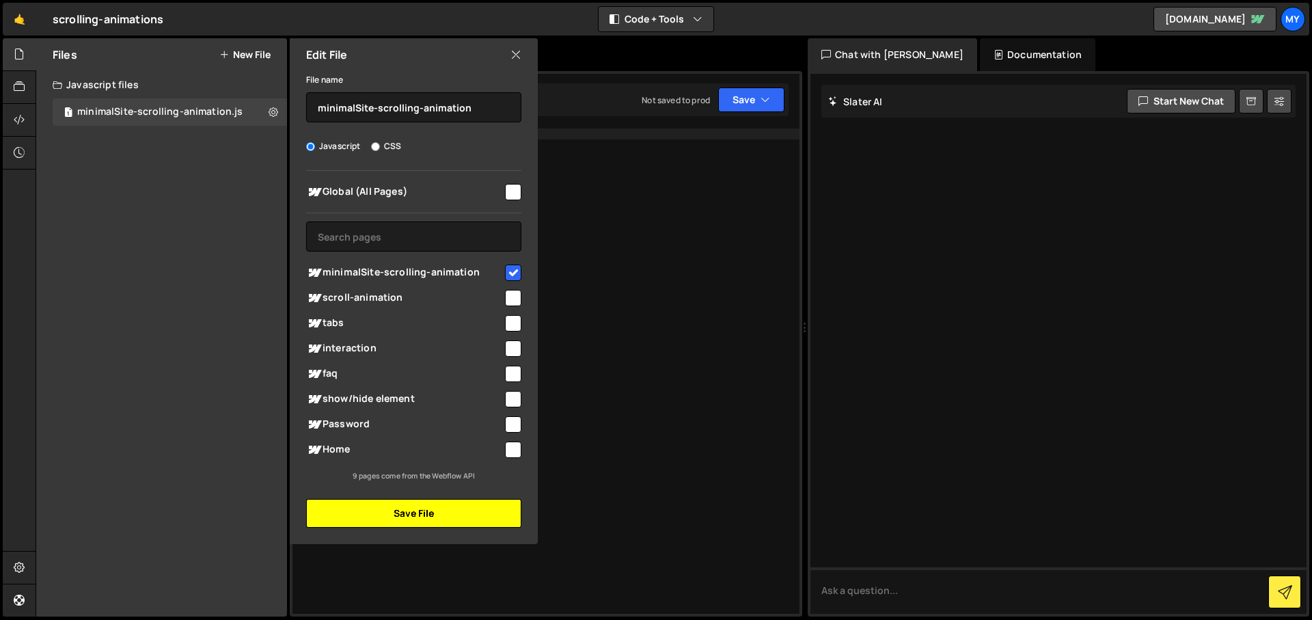
click at [458, 512] on button "Save File" at bounding box center [413, 513] width 215 height 29
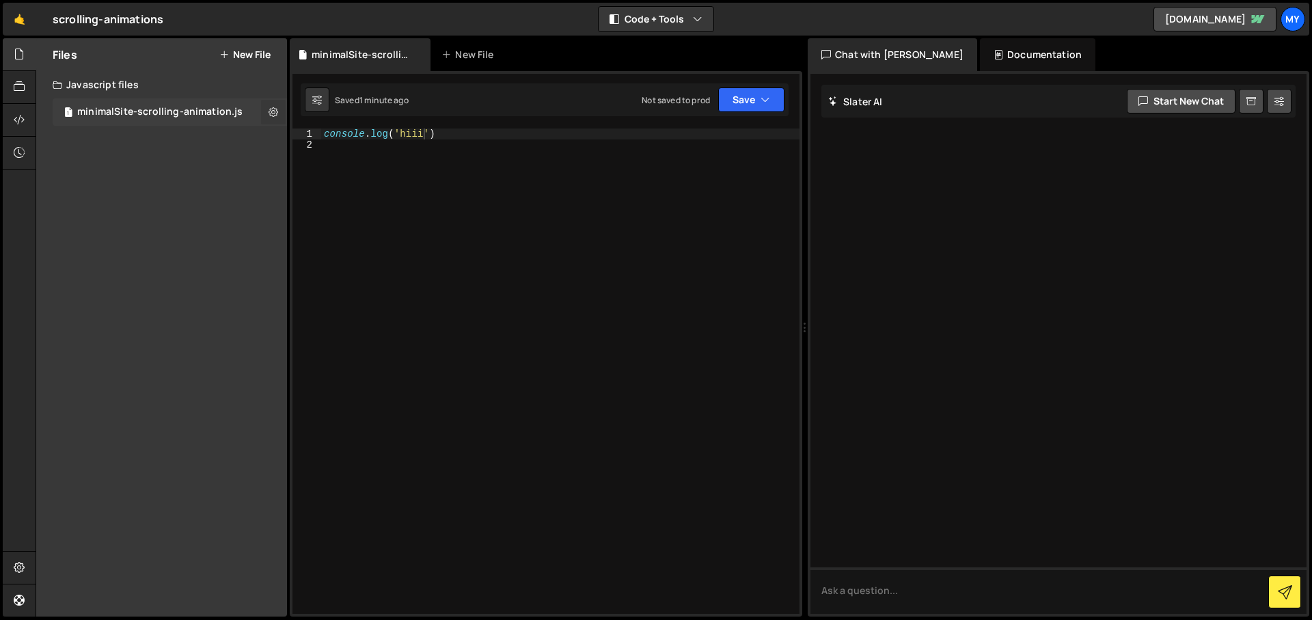
click at [277, 116] on icon at bounding box center [274, 111] width 10 height 13
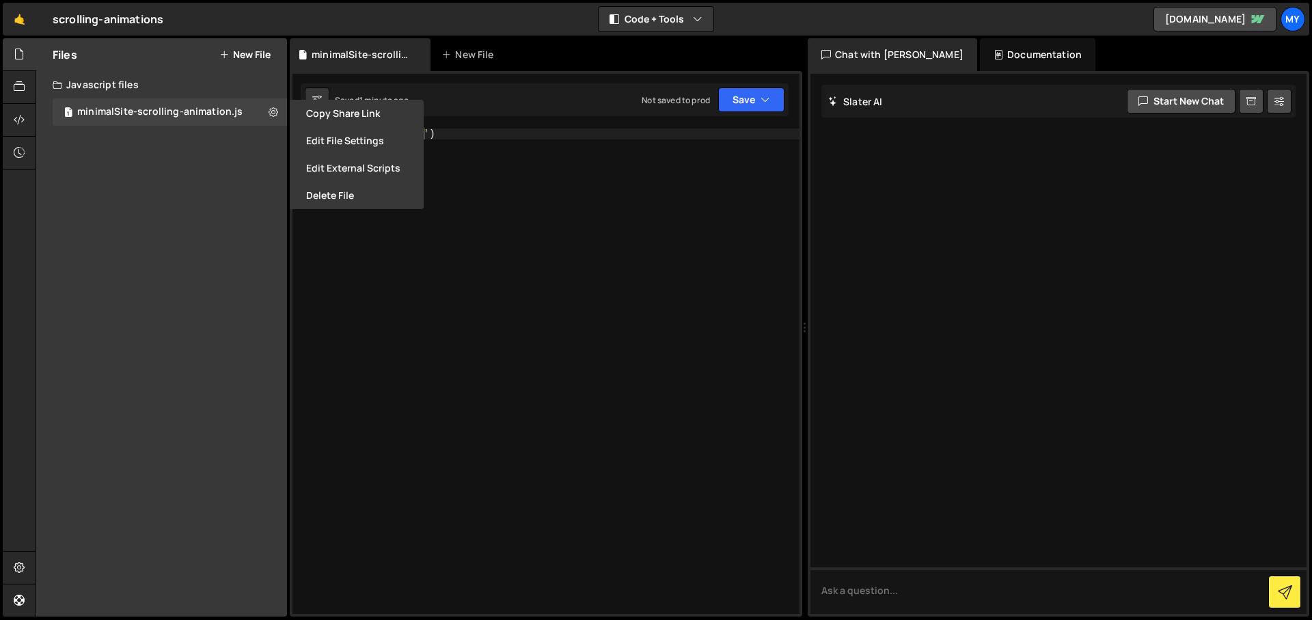
scroll to position [0, 0]
click at [463, 381] on div "console . log ( 'hiii' )" at bounding box center [560, 381] width 478 height 507
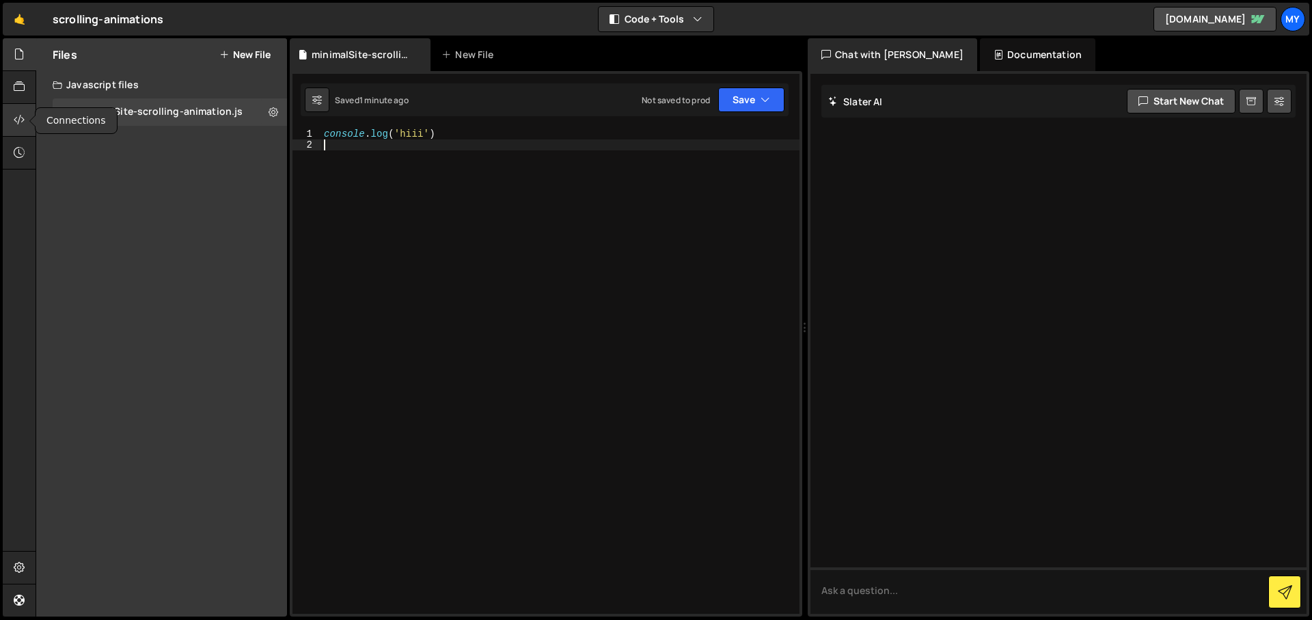
click at [16, 120] on icon at bounding box center [19, 119] width 11 height 15
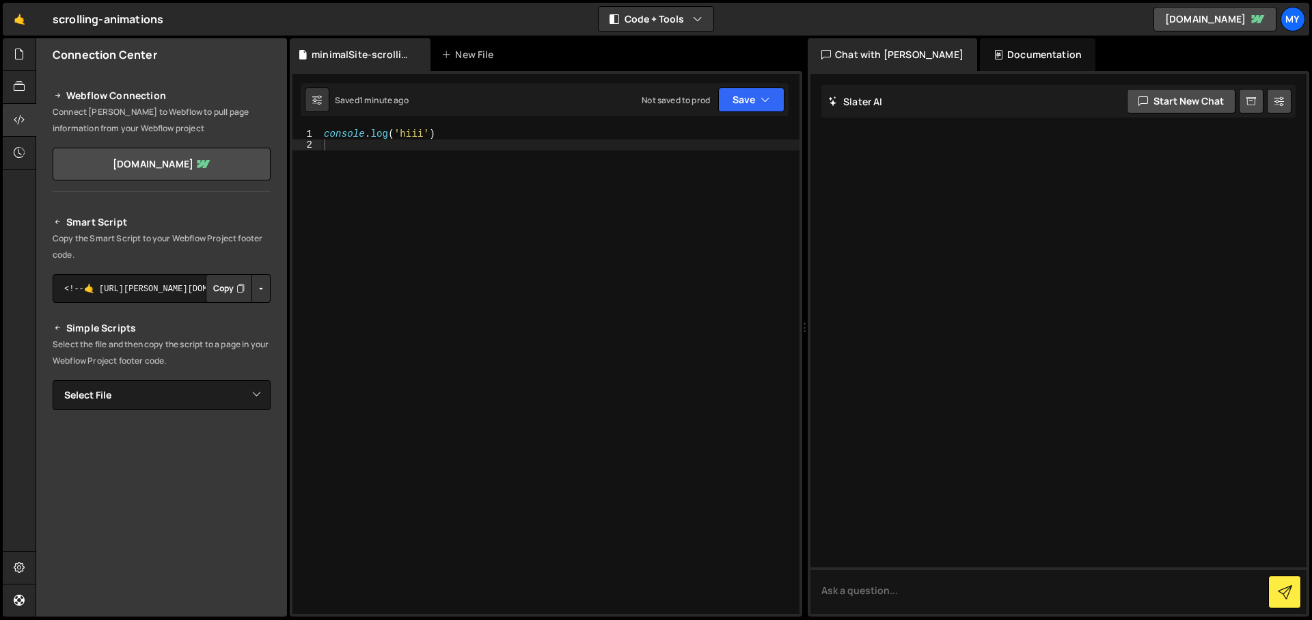
click at [236, 288] on icon "Button group with nested dropdown" at bounding box center [240, 289] width 8 height 14
